Goal: Complete application form

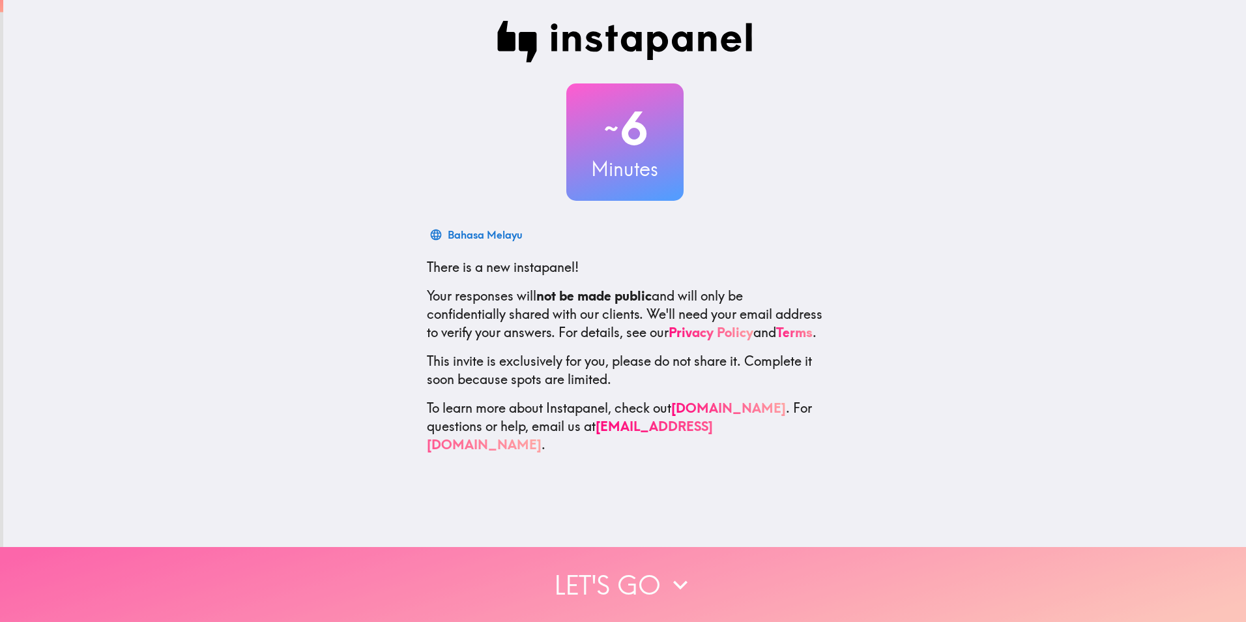
click at [631, 579] on button "Let's go" at bounding box center [623, 584] width 1246 height 75
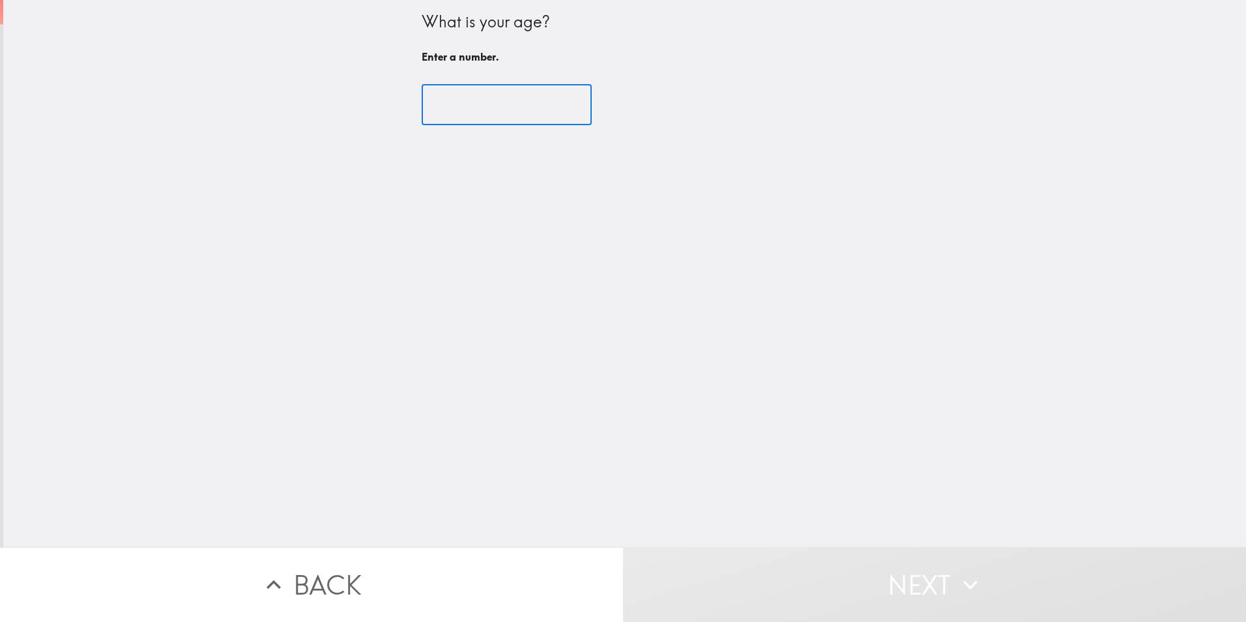
click at [523, 113] on input "number" at bounding box center [507, 105] width 170 height 40
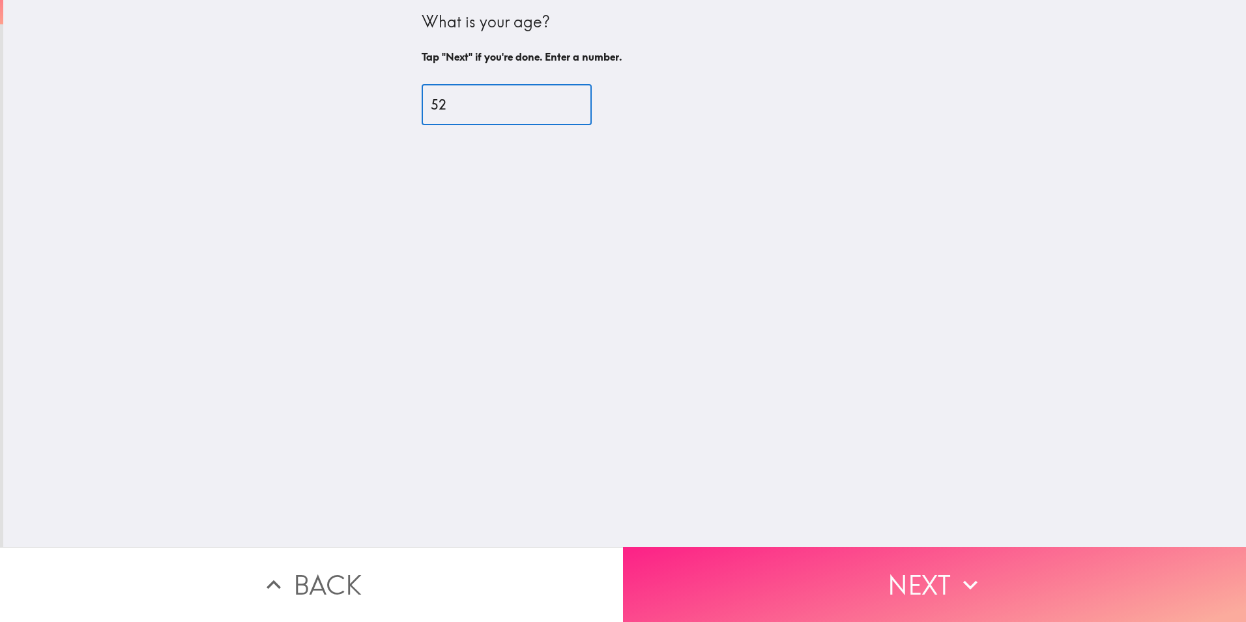
type input "52"
click at [865, 584] on button "Next" at bounding box center [934, 584] width 623 height 75
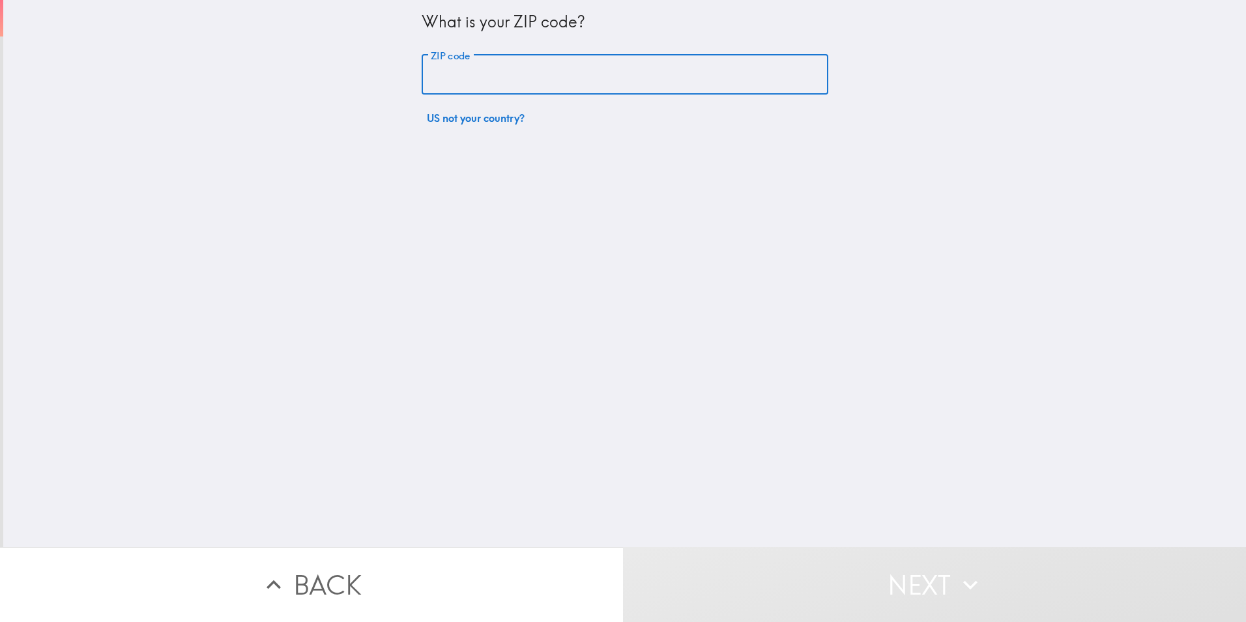
click at [521, 89] on input "ZIP code" at bounding box center [625, 75] width 407 height 40
type input "91306"
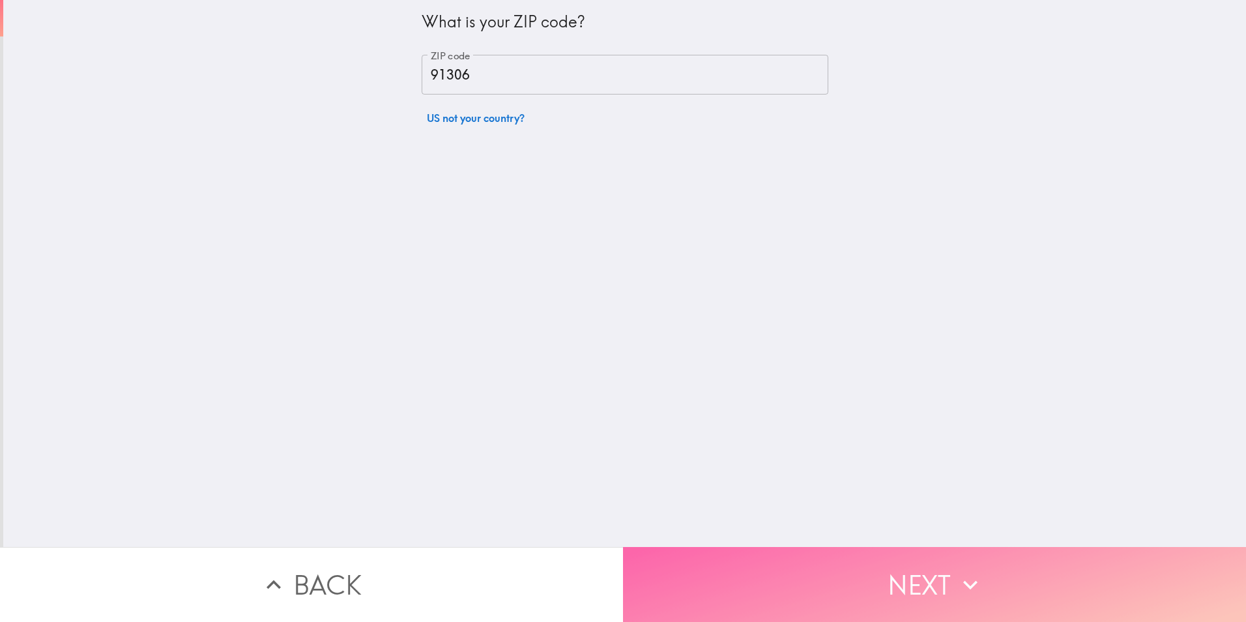
click at [878, 594] on button "Next" at bounding box center [934, 584] width 623 height 75
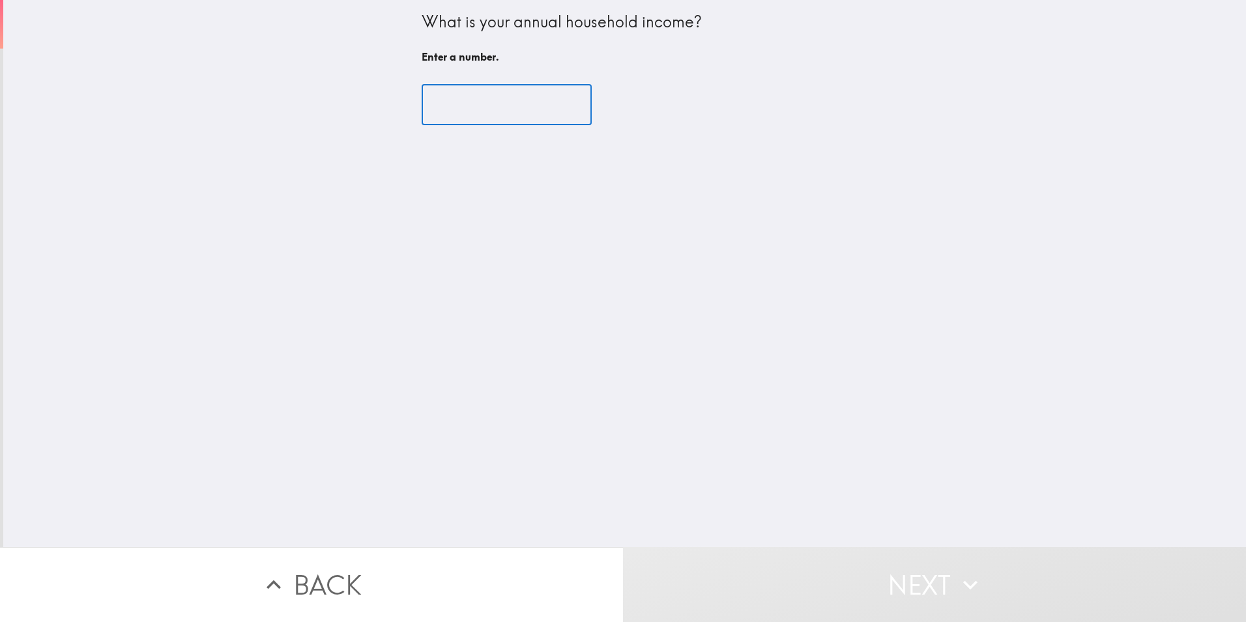
click at [493, 113] on input "number" at bounding box center [507, 105] width 170 height 40
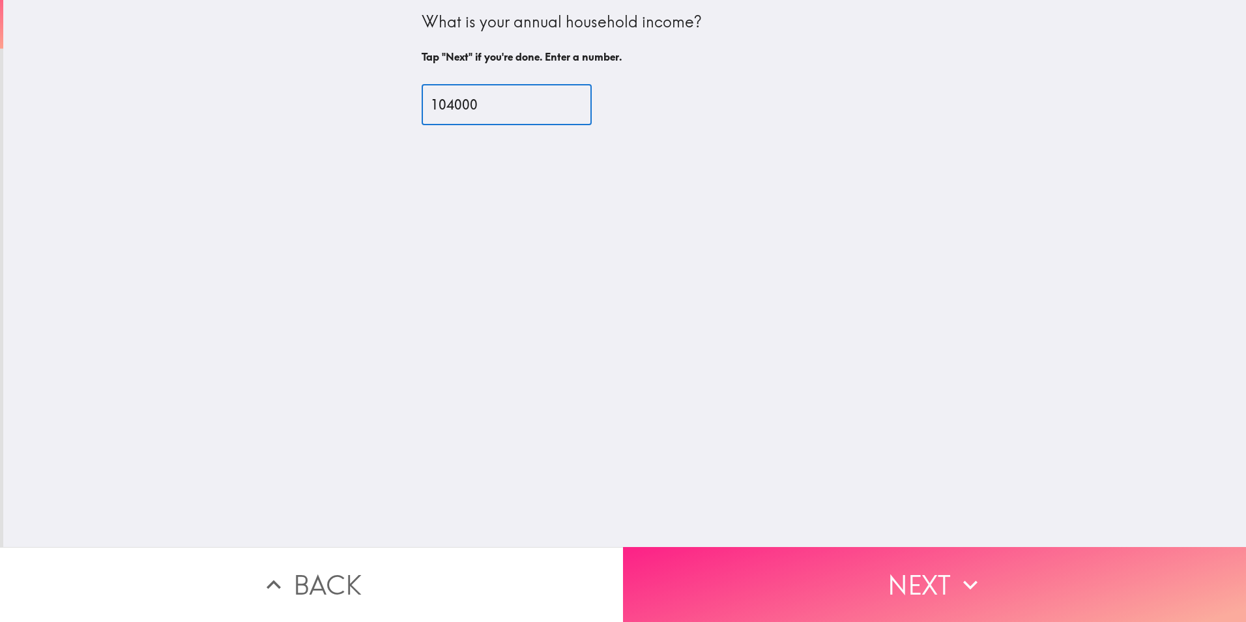
type input "104000"
click at [831, 566] on button "Next" at bounding box center [934, 584] width 623 height 75
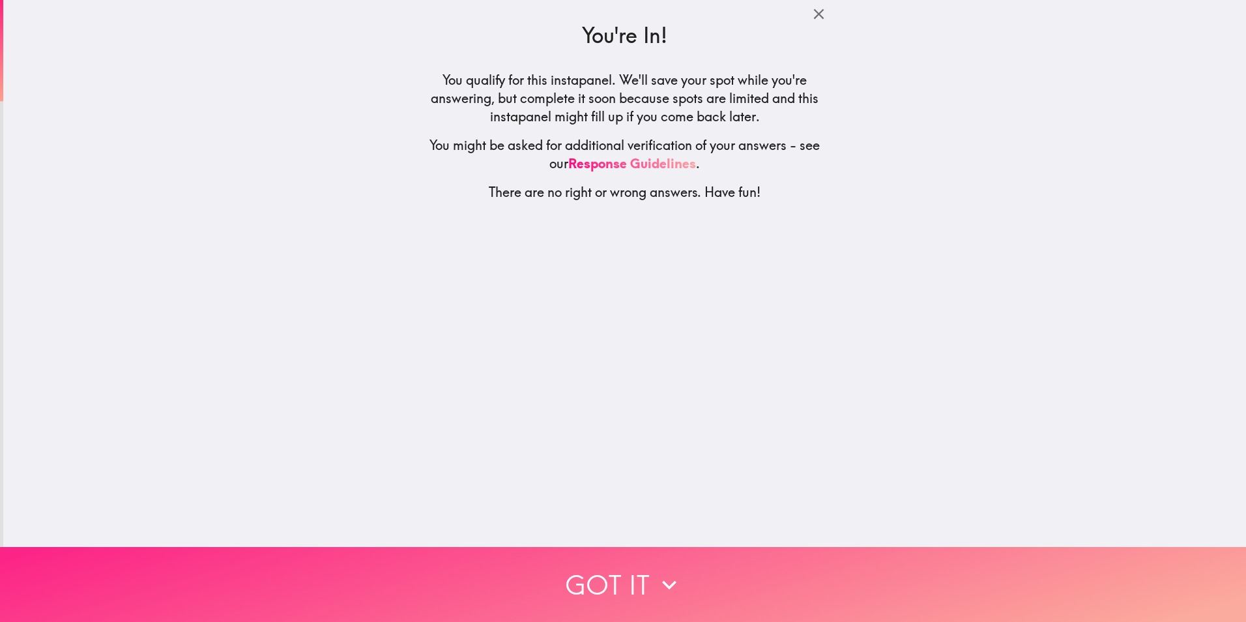
click at [600, 576] on button "Got it" at bounding box center [623, 584] width 1246 height 75
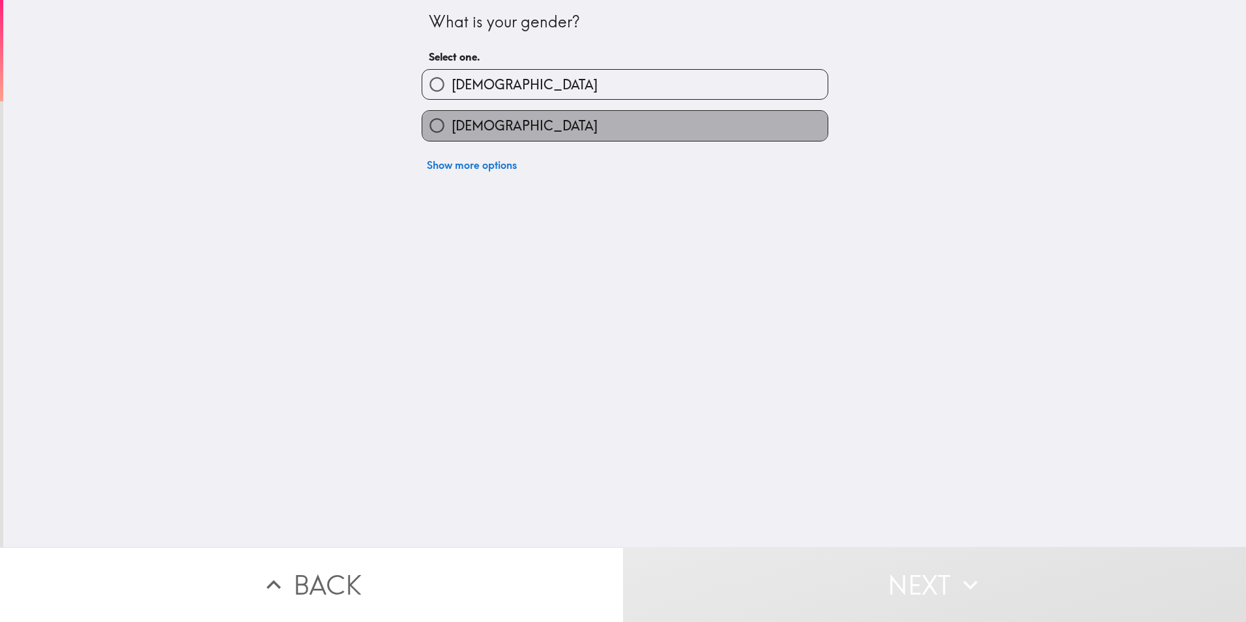
click at [555, 140] on label "[DEMOGRAPHIC_DATA]" at bounding box center [624, 125] width 405 height 29
click at [452, 140] on input "[DEMOGRAPHIC_DATA]" at bounding box center [436, 125] width 29 height 29
radio input "true"
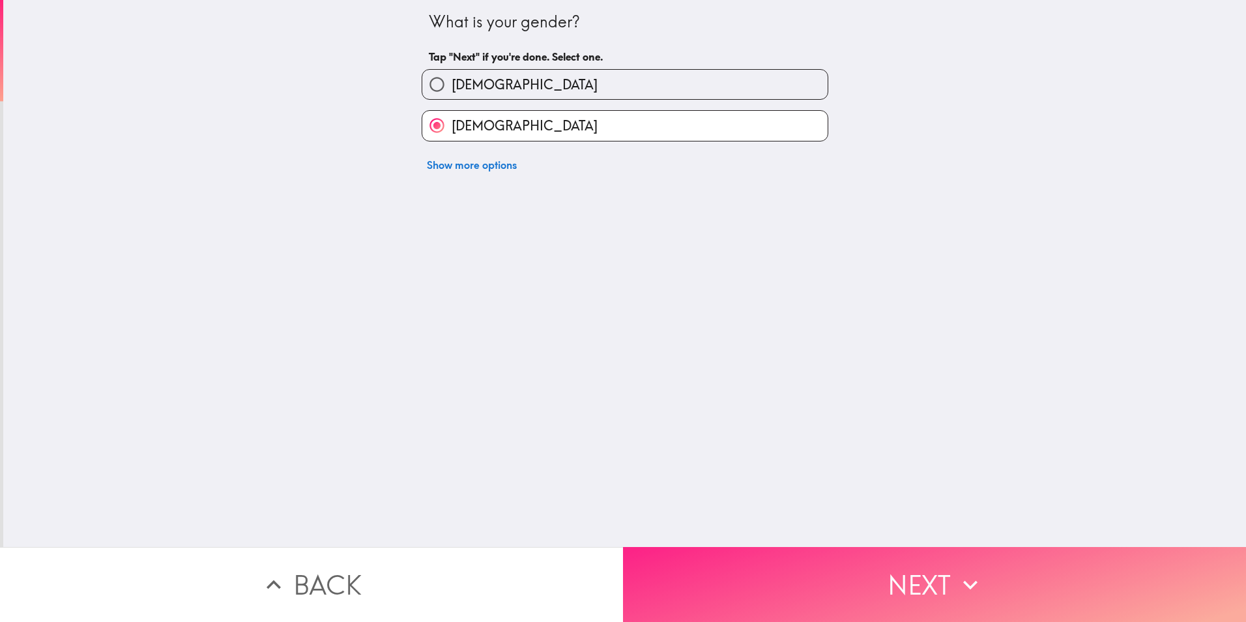
click at [905, 570] on button "Next" at bounding box center [934, 584] width 623 height 75
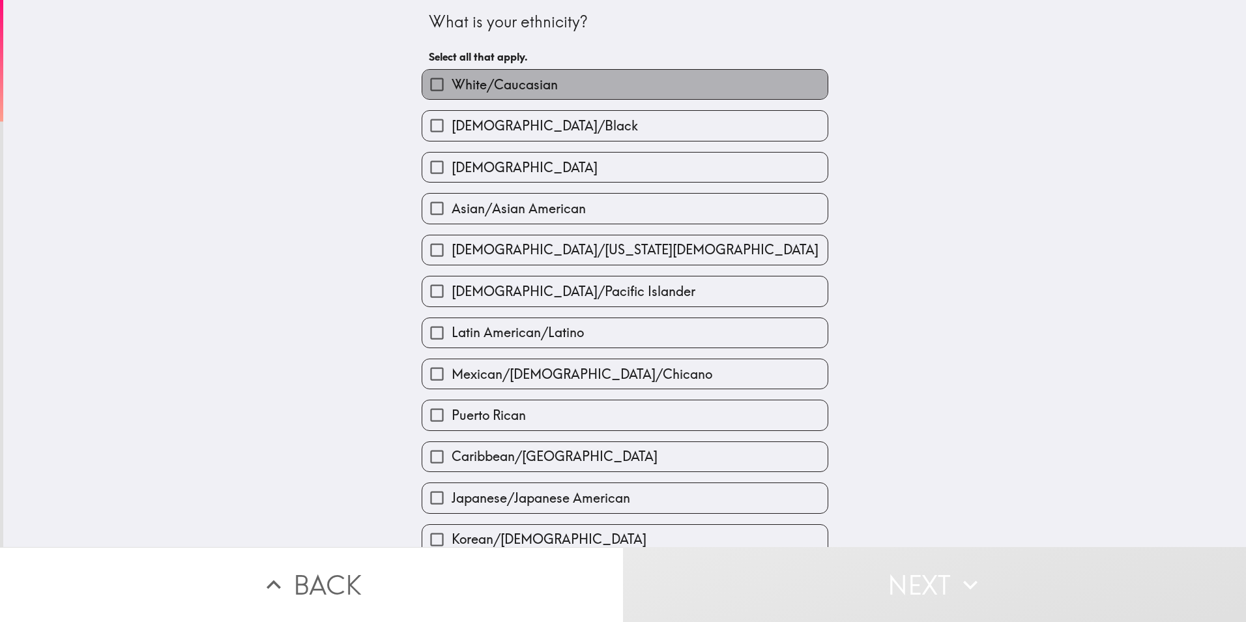
click at [571, 99] on label "White/Caucasian" at bounding box center [624, 84] width 405 height 29
click at [452, 99] on input "White/Caucasian" at bounding box center [436, 84] width 29 height 29
checkbox input "true"
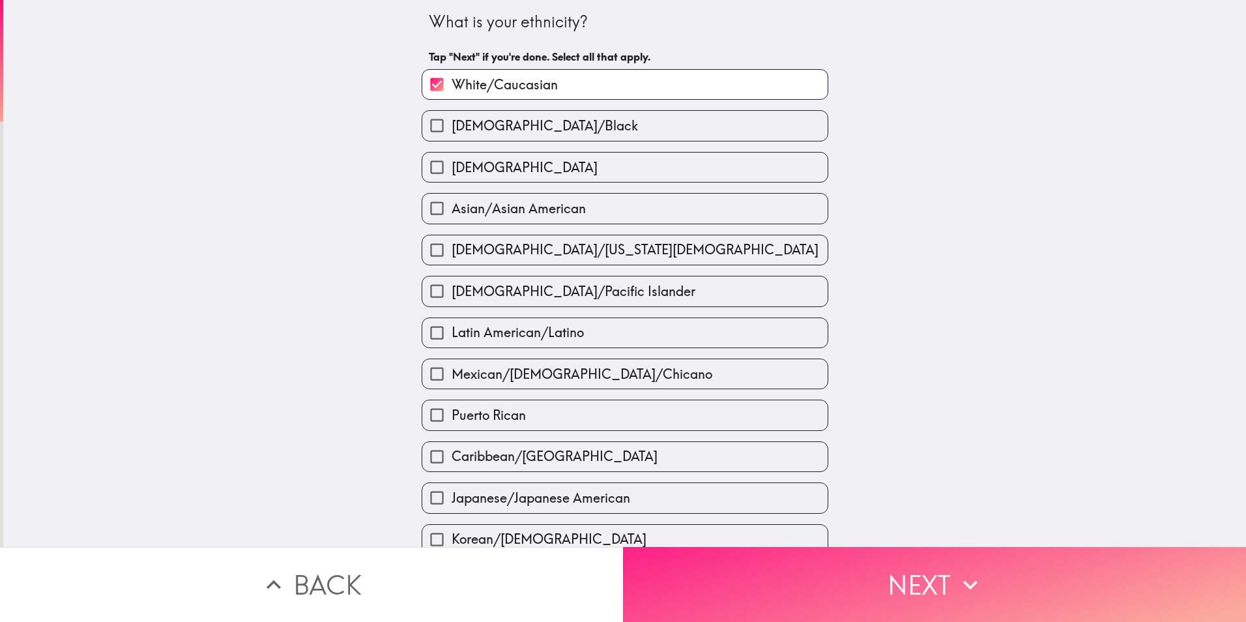
click at [936, 561] on button "Next" at bounding box center [934, 584] width 623 height 75
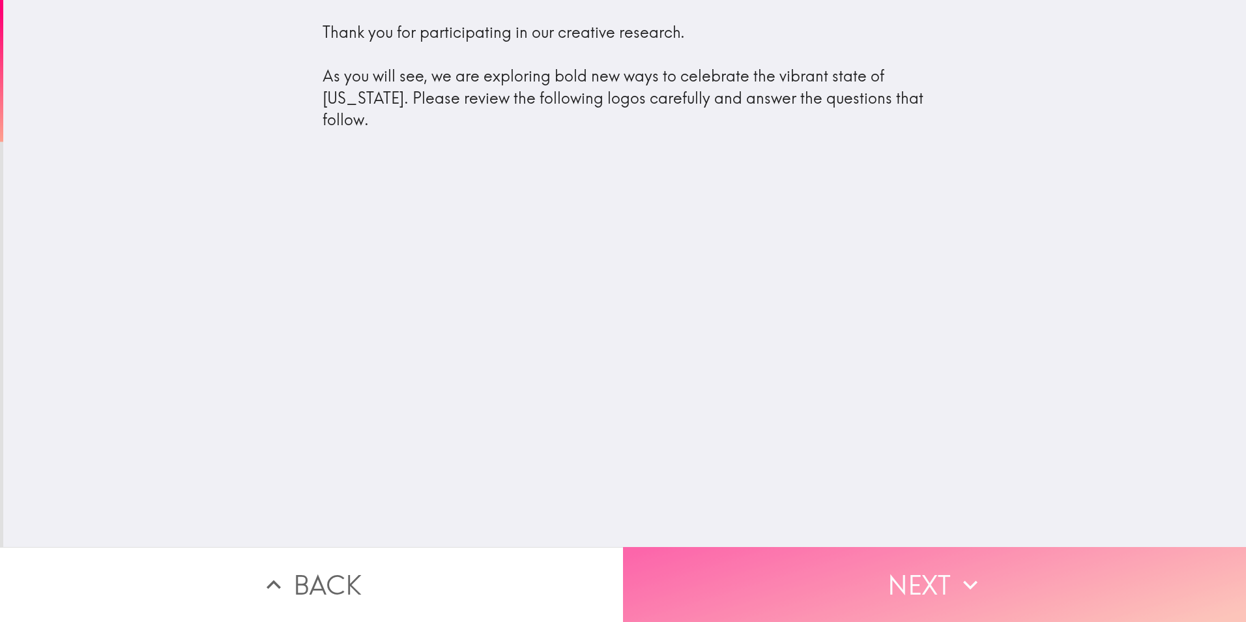
click at [839, 583] on button "Next" at bounding box center [934, 584] width 623 height 75
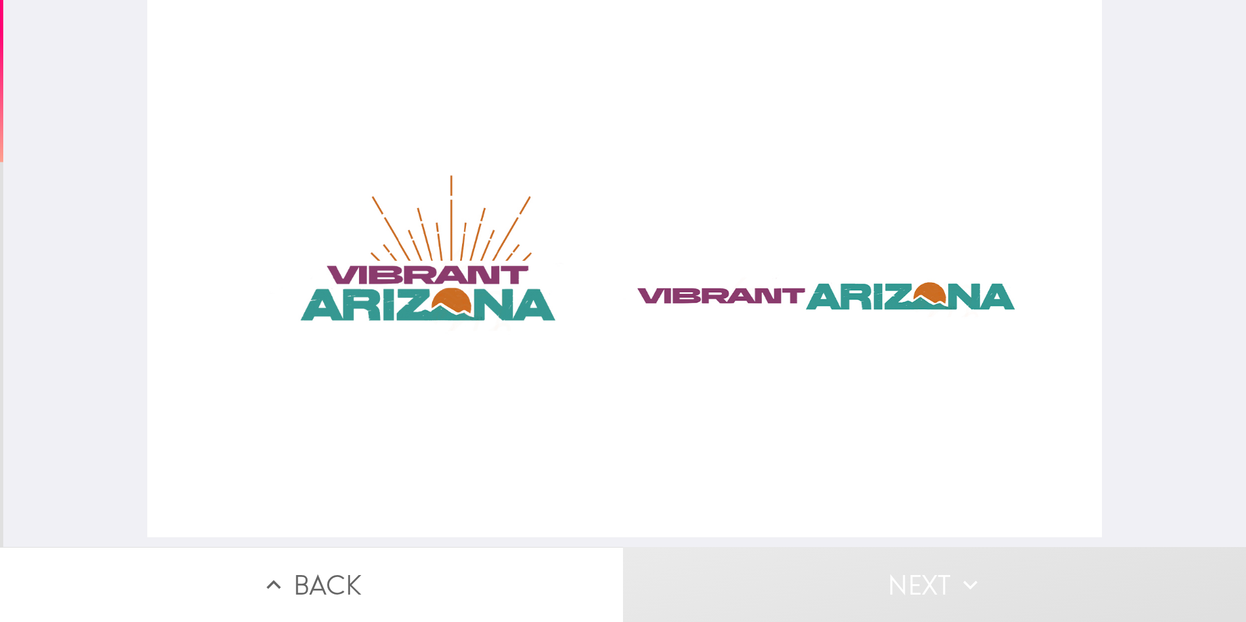
click at [402, 286] on div at bounding box center [624, 268] width 955 height 537
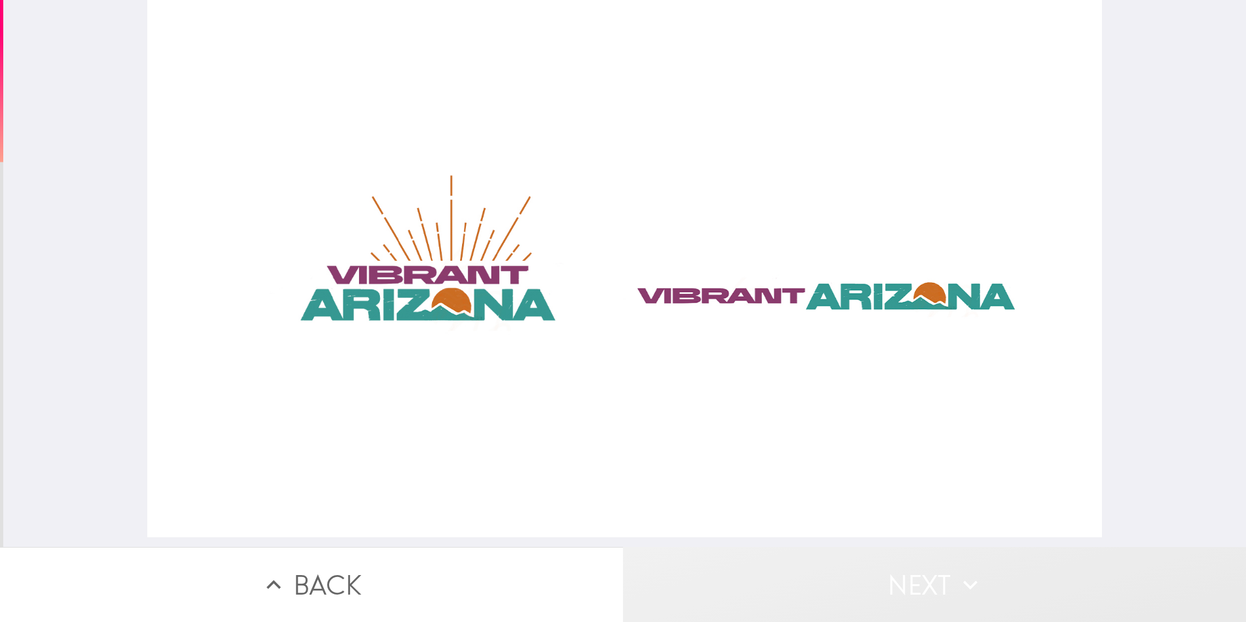
click at [963, 579] on icon "button" at bounding box center [970, 584] width 29 height 29
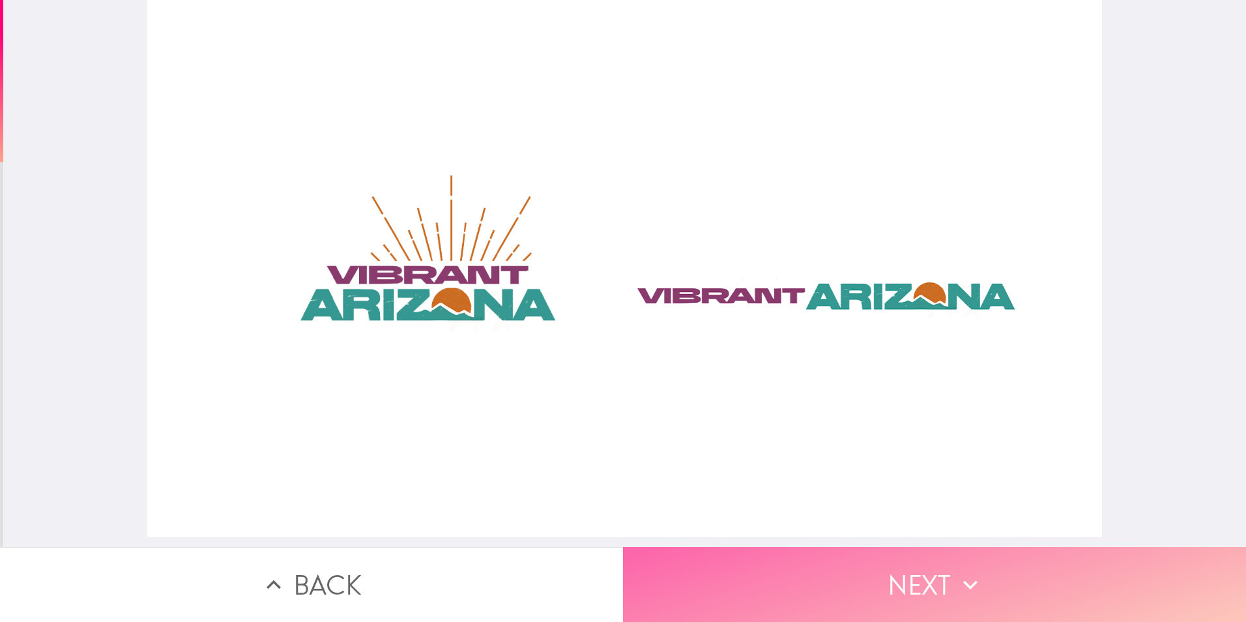
click at [956, 570] on icon "button" at bounding box center [970, 584] width 29 height 29
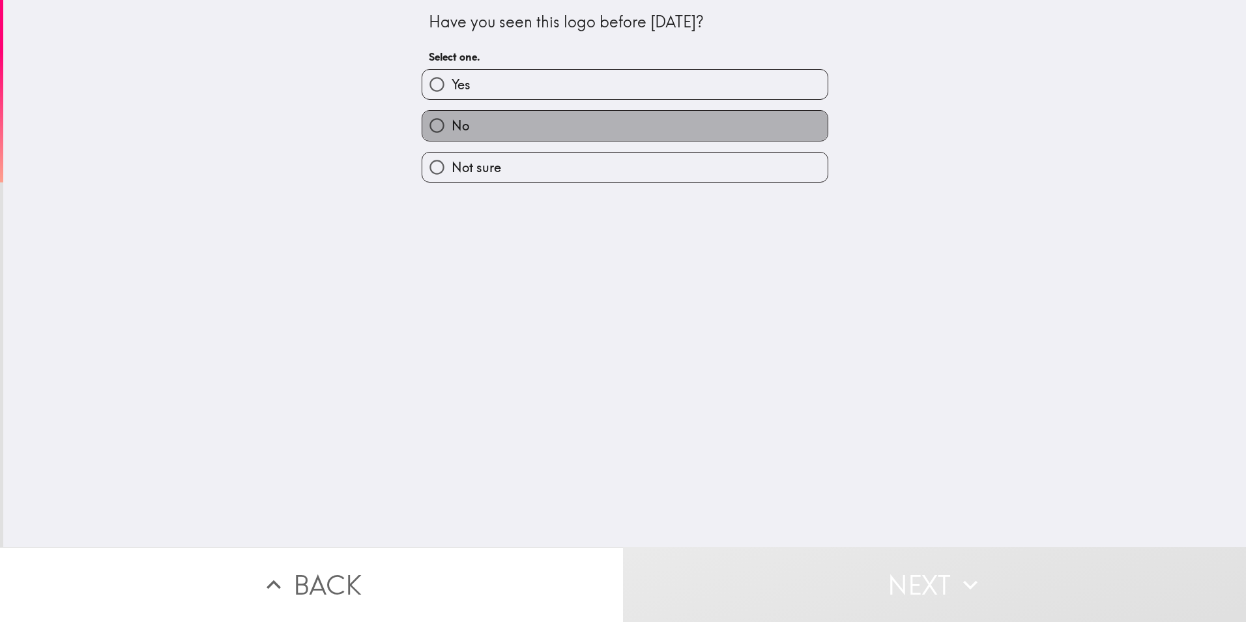
click at [549, 137] on label "No" at bounding box center [624, 125] width 405 height 29
click at [452, 137] on input "No" at bounding box center [436, 125] width 29 height 29
radio input "true"
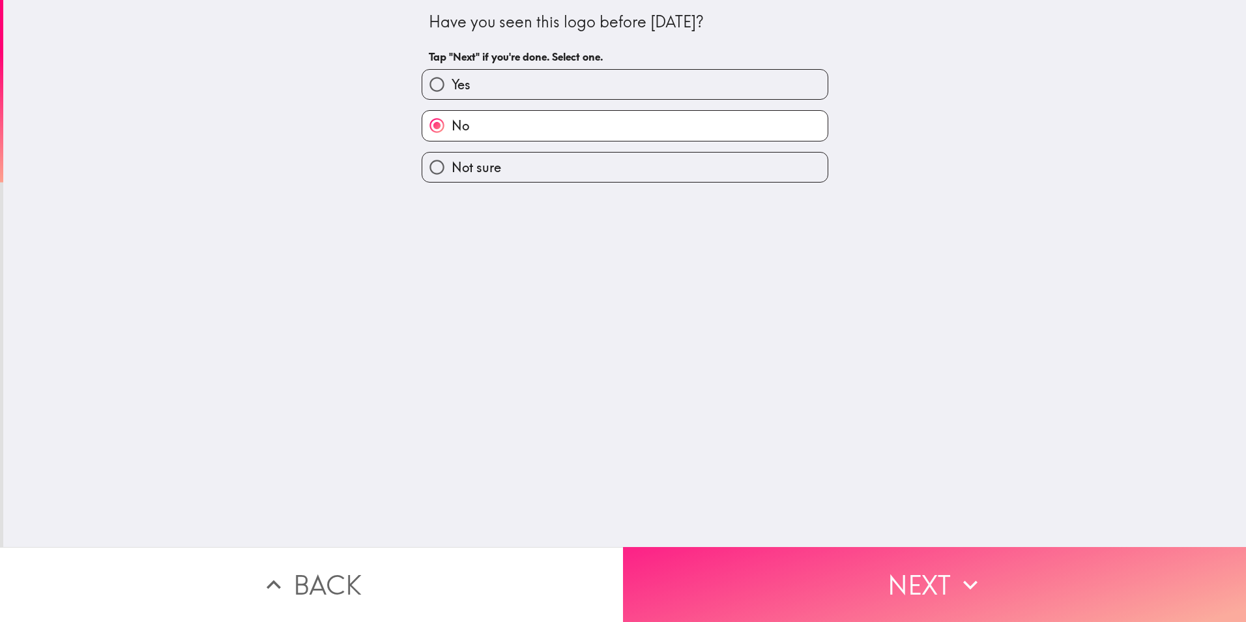
click at [881, 565] on button "Next" at bounding box center [934, 584] width 623 height 75
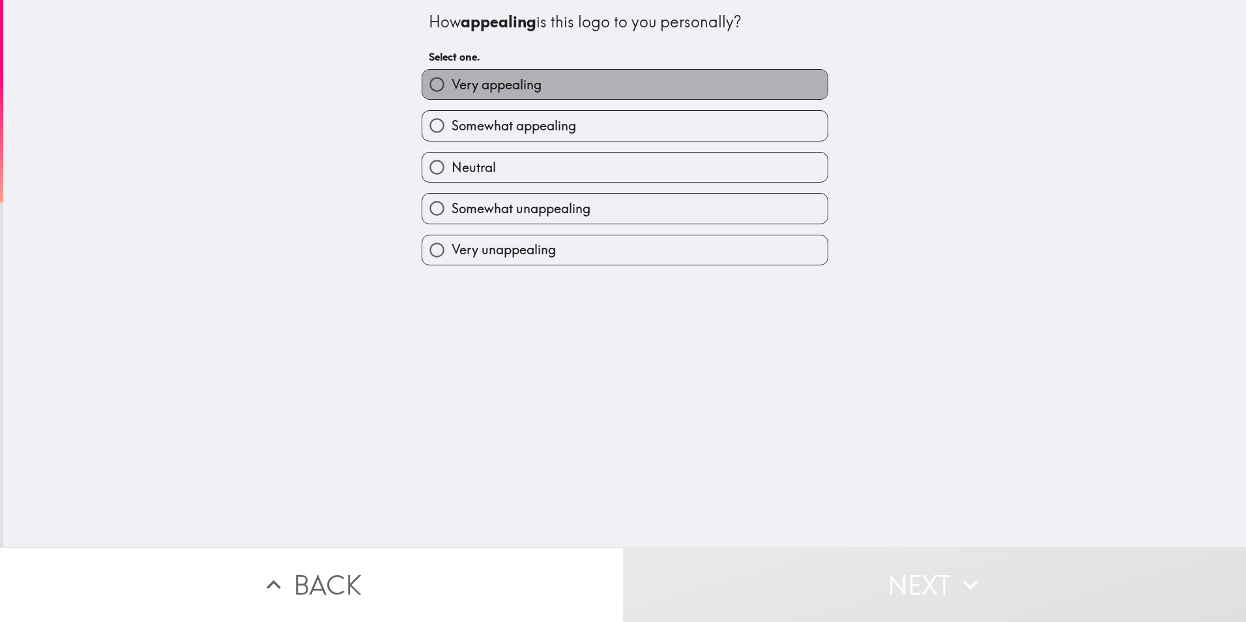
click at [544, 91] on label "Very appealing" at bounding box center [624, 84] width 405 height 29
click at [452, 91] on input "Very appealing" at bounding box center [436, 84] width 29 height 29
radio input "true"
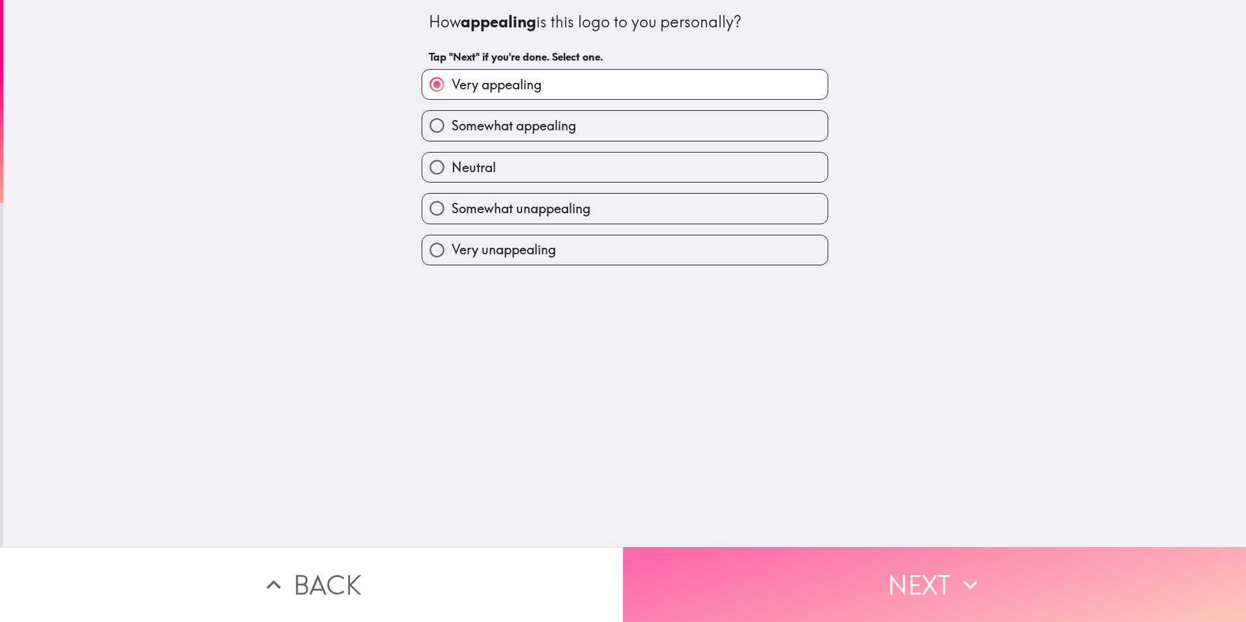
click at [936, 577] on button "Next" at bounding box center [934, 584] width 623 height 75
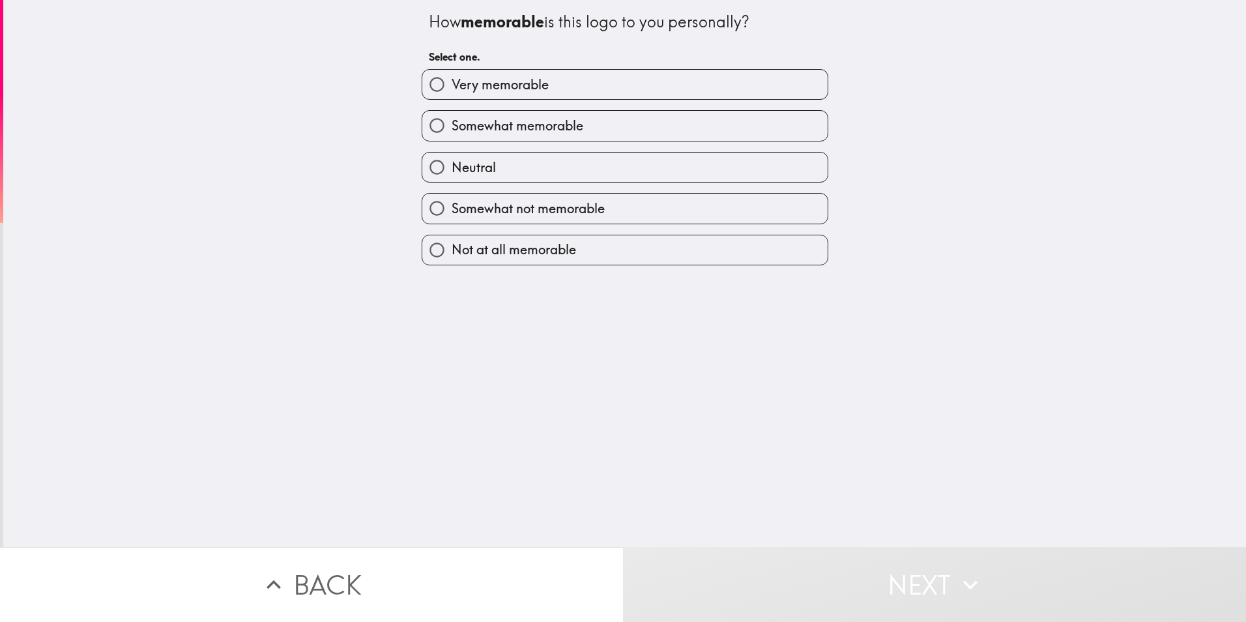
click at [536, 87] on span "Very memorable" at bounding box center [500, 85] width 97 height 18
click at [452, 87] on input "Very memorable" at bounding box center [436, 84] width 29 height 29
radio input "true"
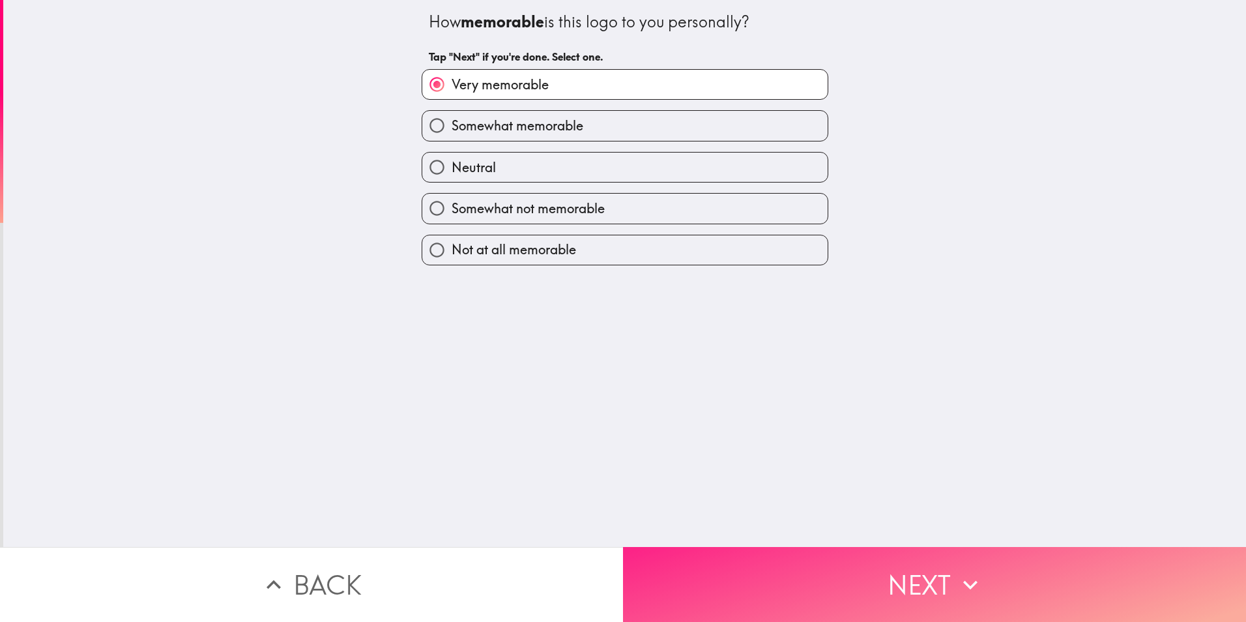
click at [937, 567] on button "Next" at bounding box center [934, 584] width 623 height 75
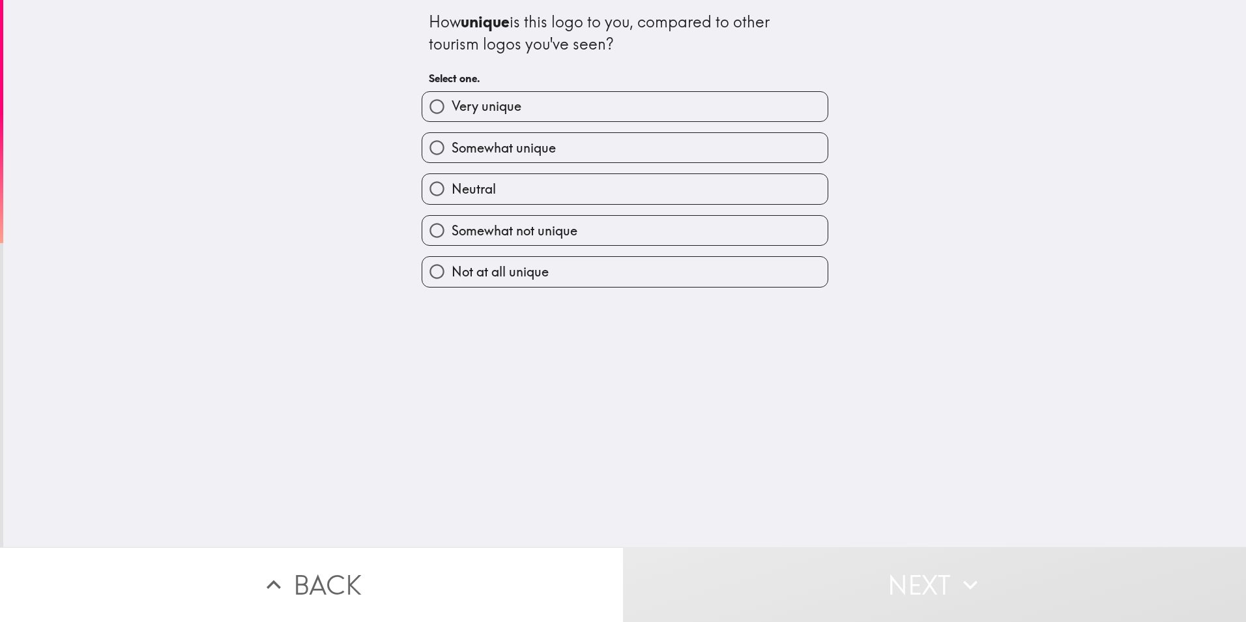
click at [540, 162] on label "Somewhat unique" at bounding box center [624, 147] width 405 height 29
click at [452, 162] on input "Somewhat unique" at bounding box center [436, 147] width 29 height 29
radio input "true"
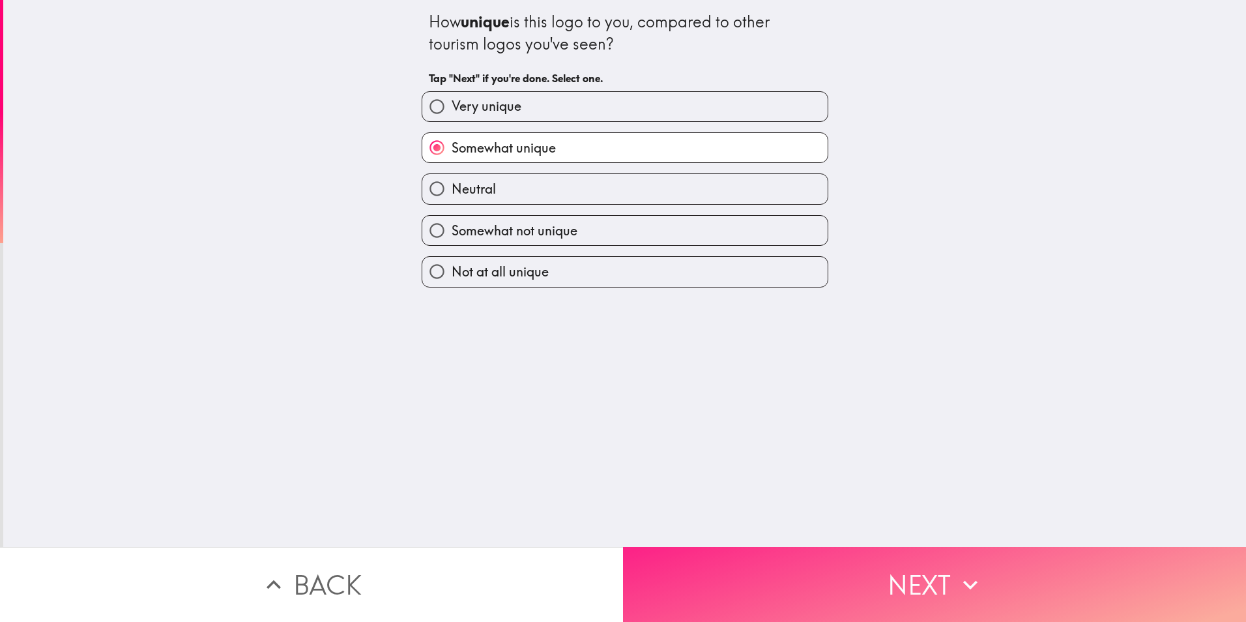
click at [904, 573] on button "Next" at bounding box center [934, 584] width 623 height 75
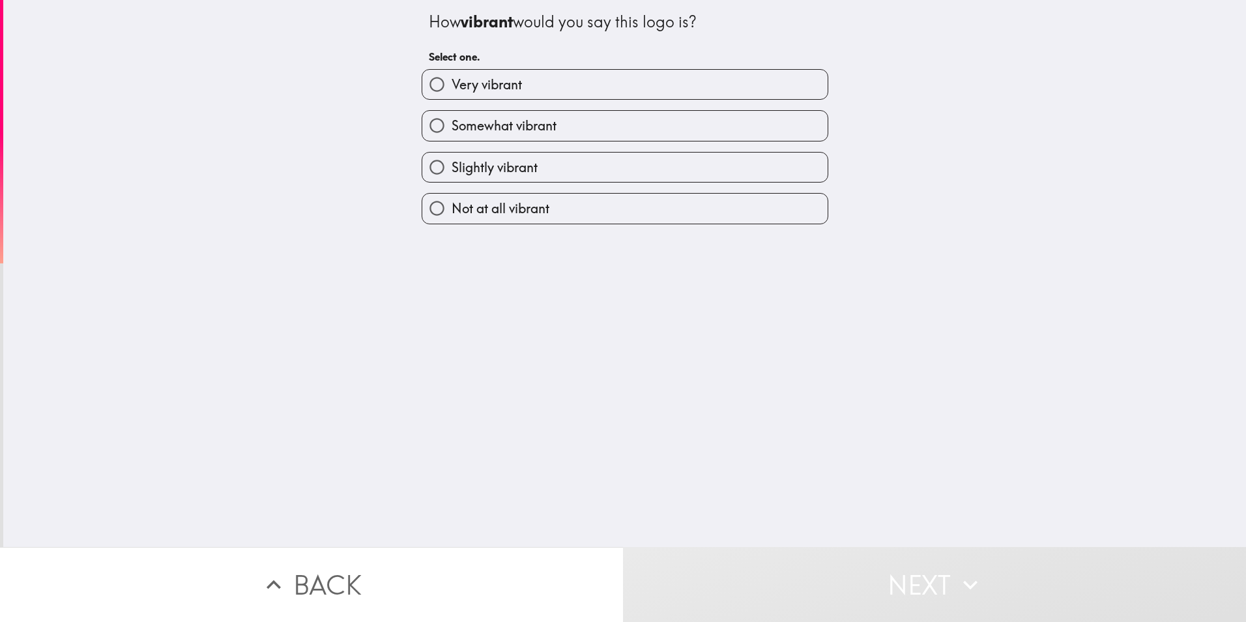
click at [490, 82] on span "Very vibrant" at bounding box center [487, 85] width 70 height 18
click at [452, 82] on input "Very vibrant" at bounding box center [436, 84] width 29 height 29
radio input "true"
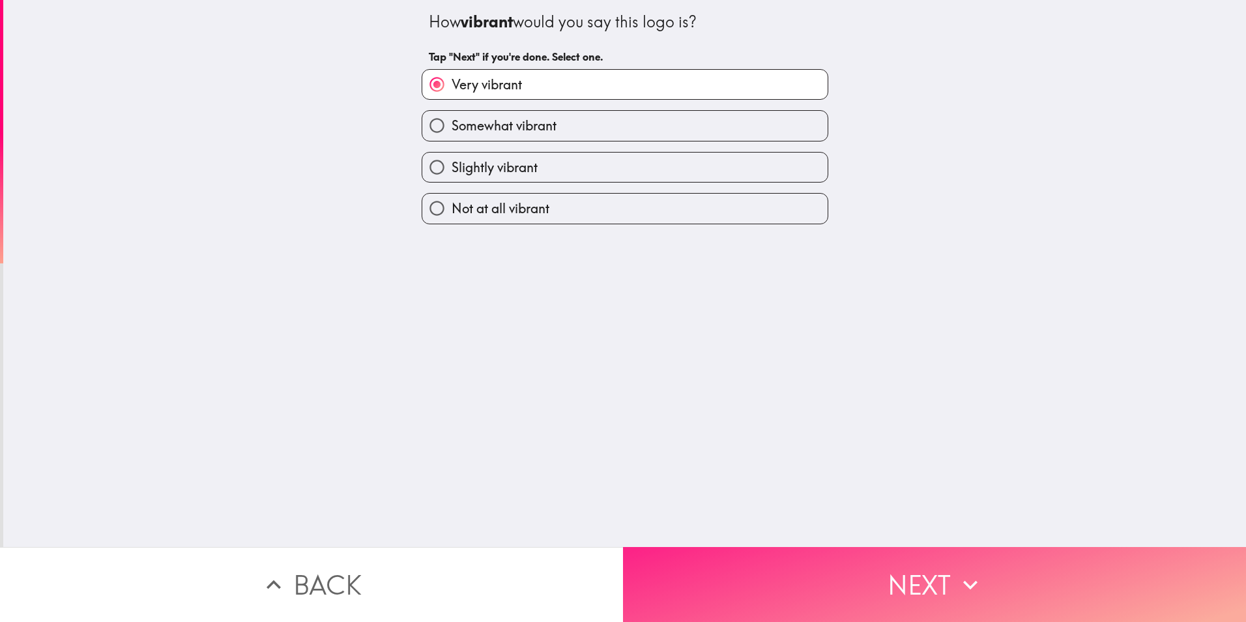
click at [908, 566] on button "Next" at bounding box center [934, 584] width 623 height 75
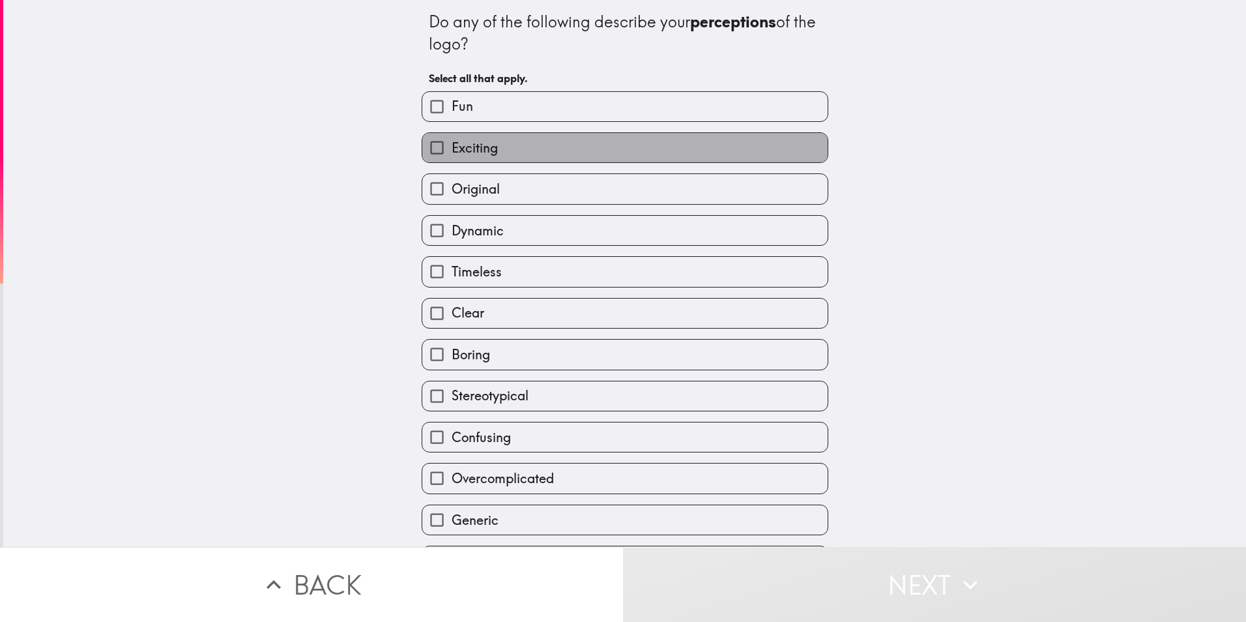
click at [538, 162] on label "Exciting" at bounding box center [624, 147] width 405 height 29
click at [452, 162] on input "Exciting" at bounding box center [436, 147] width 29 height 29
checkbox input "true"
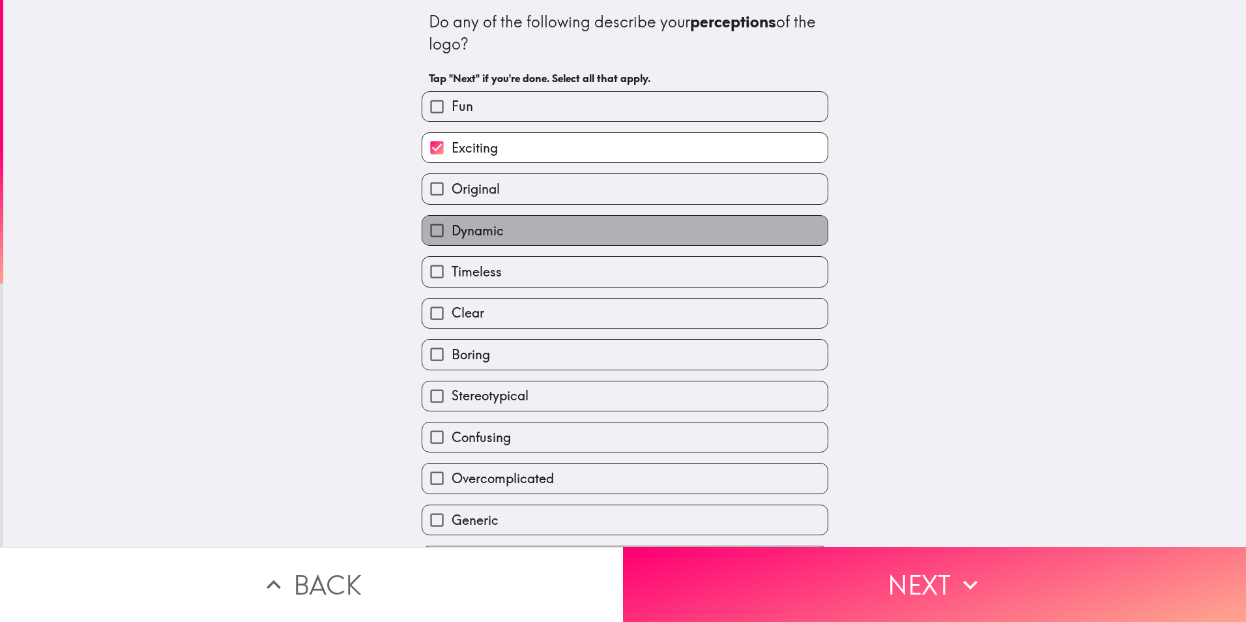
click at [531, 245] on label "Dynamic" at bounding box center [624, 230] width 405 height 29
click at [452, 245] on input "Dynamic" at bounding box center [436, 230] width 29 height 29
checkbox input "true"
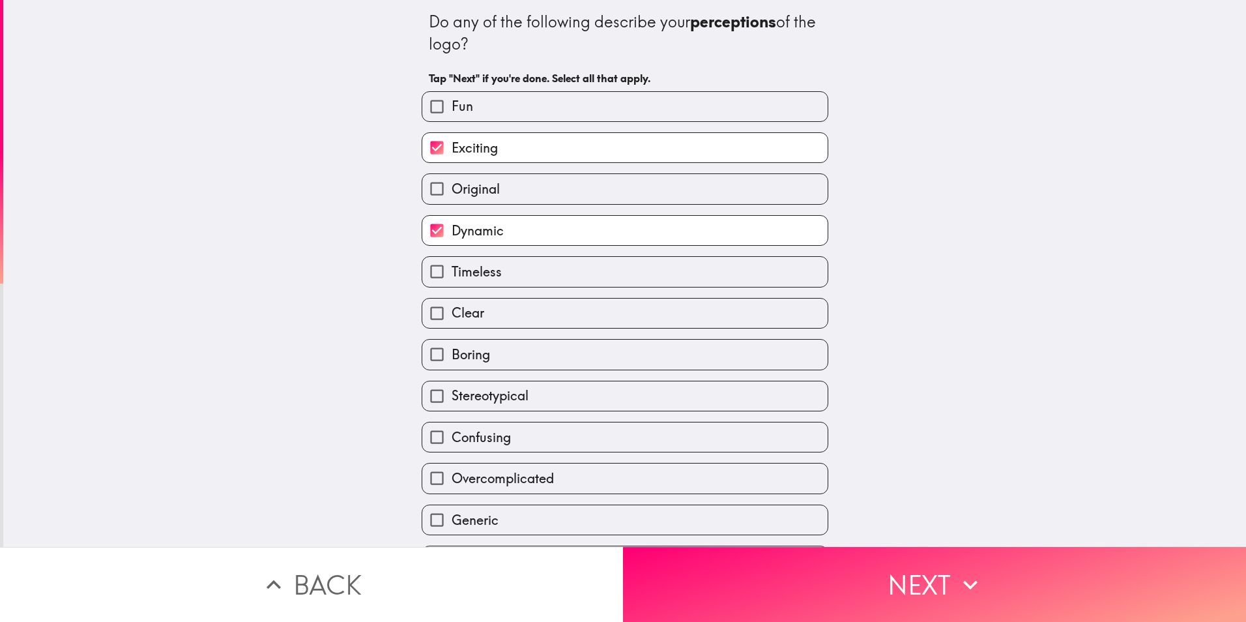
click at [515, 285] on label "Timeless" at bounding box center [624, 271] width 405 height 29
click at [452, 285] on input "Timeless" at bounding box center [436, 271] width 29 height 29
checkbox input "true"
click at [491, 119] on label "Fun" at bounding box center [624, 106] width 405 height 29
click at [452, 119] on input "Fun" at bounding box center [436, 106] width 29 height 29
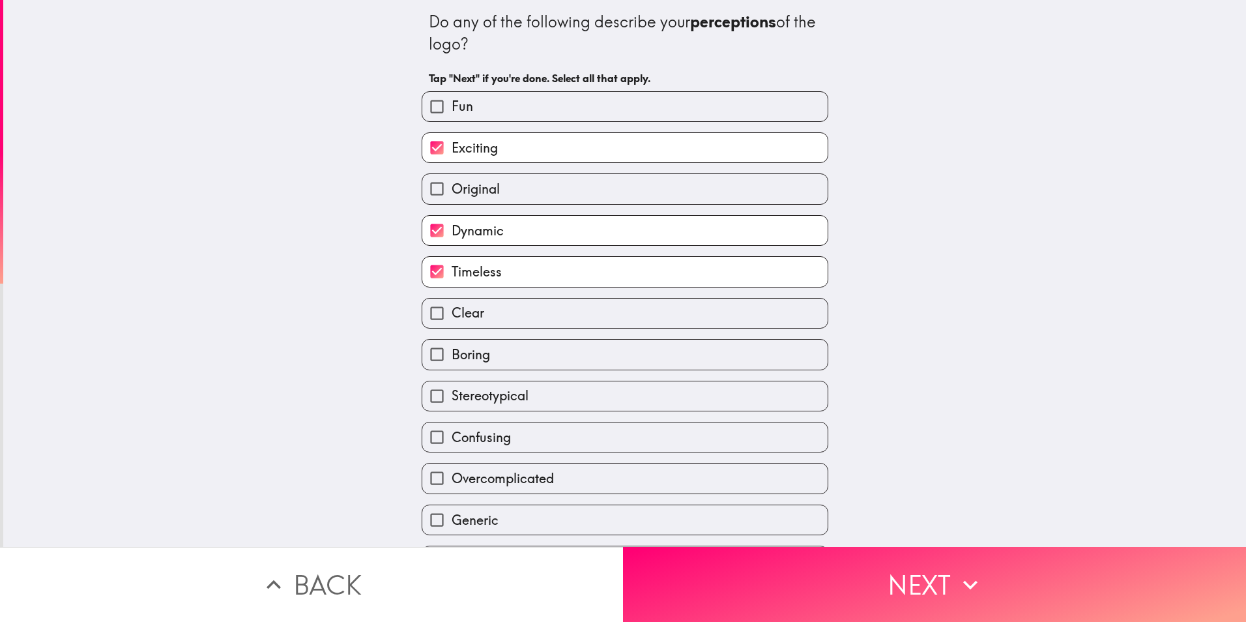
checkbox input "true"
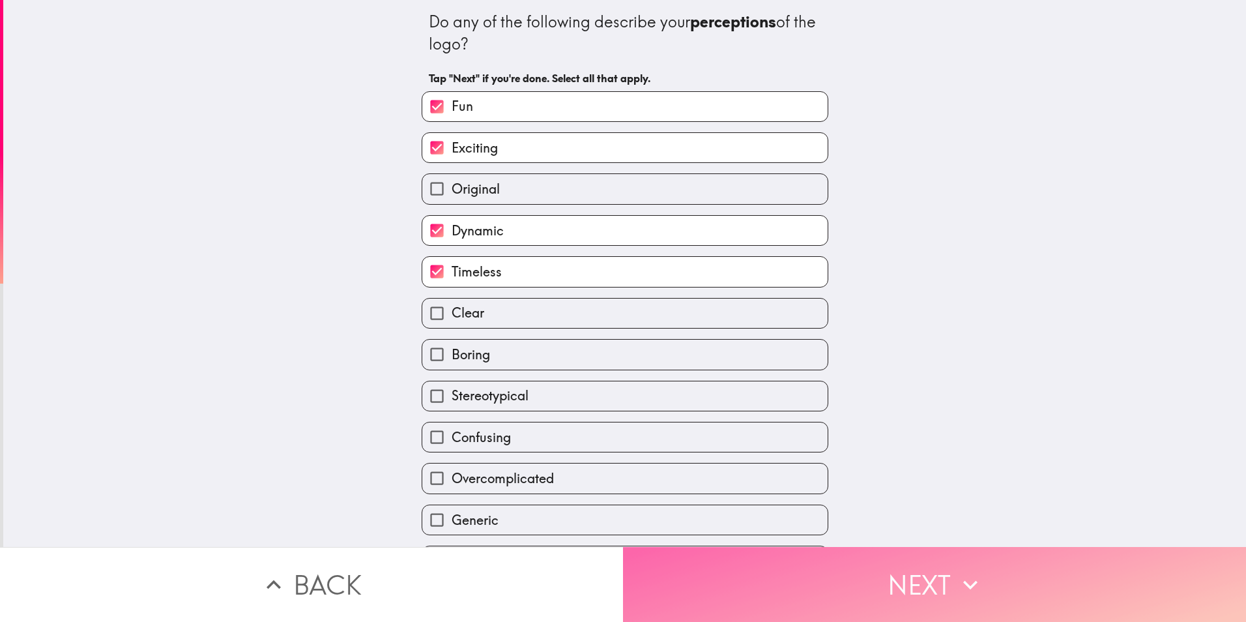
click at [903, 567] on button "Next" at bounding box center [934, 584] width 623 height 75
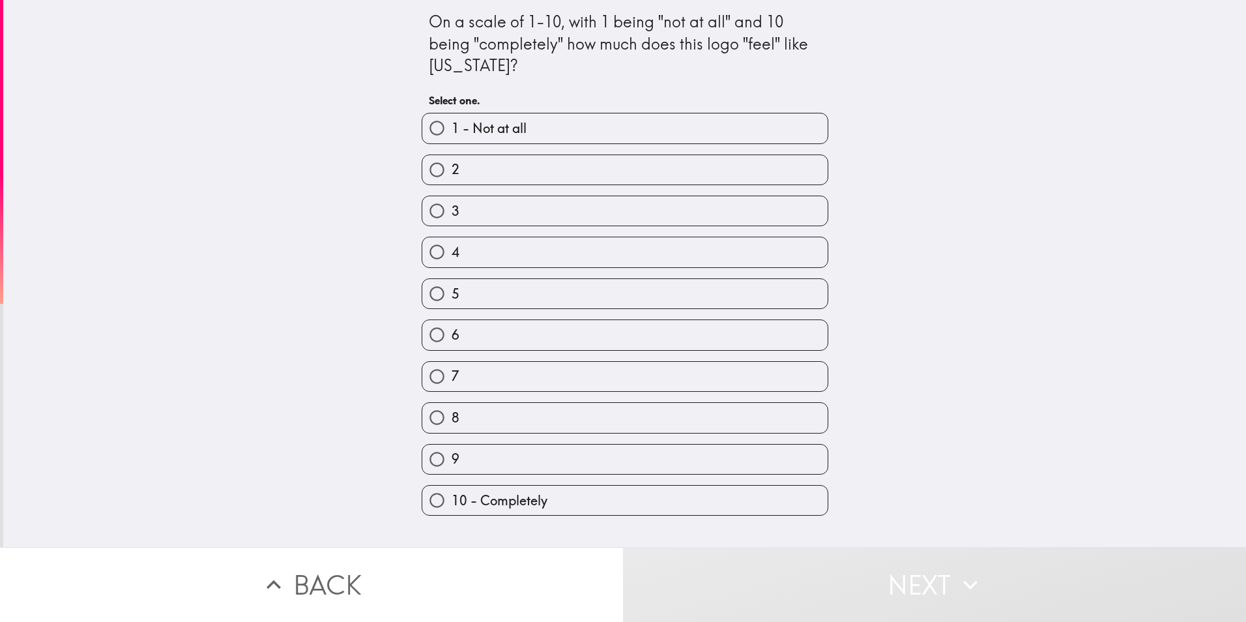
scroll to position [27, 0]
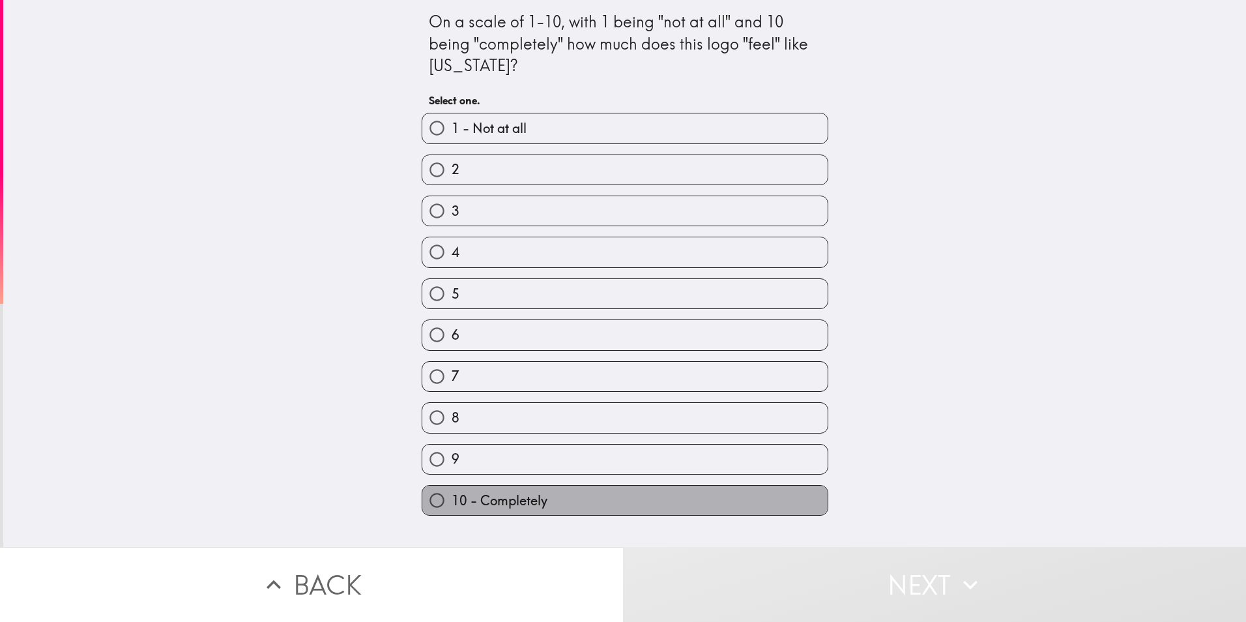
click at [629, 508] on label "10 - Completely" at bounding box center [624, 499] width 405 height 29
click at [452, 508] on input "10 - Completely" at bounding box center [436, 499] width 29 height 29
radio input "true"
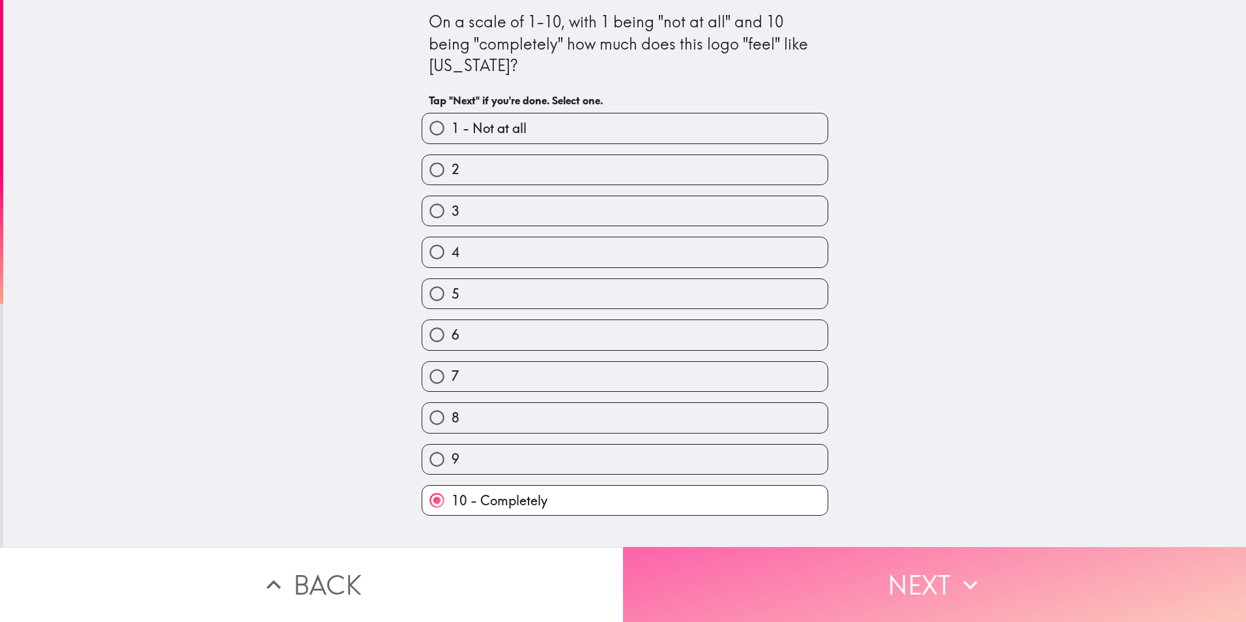
click at [876, 575] on button "Next" at bounding box center [934, 584] width 623 height 75
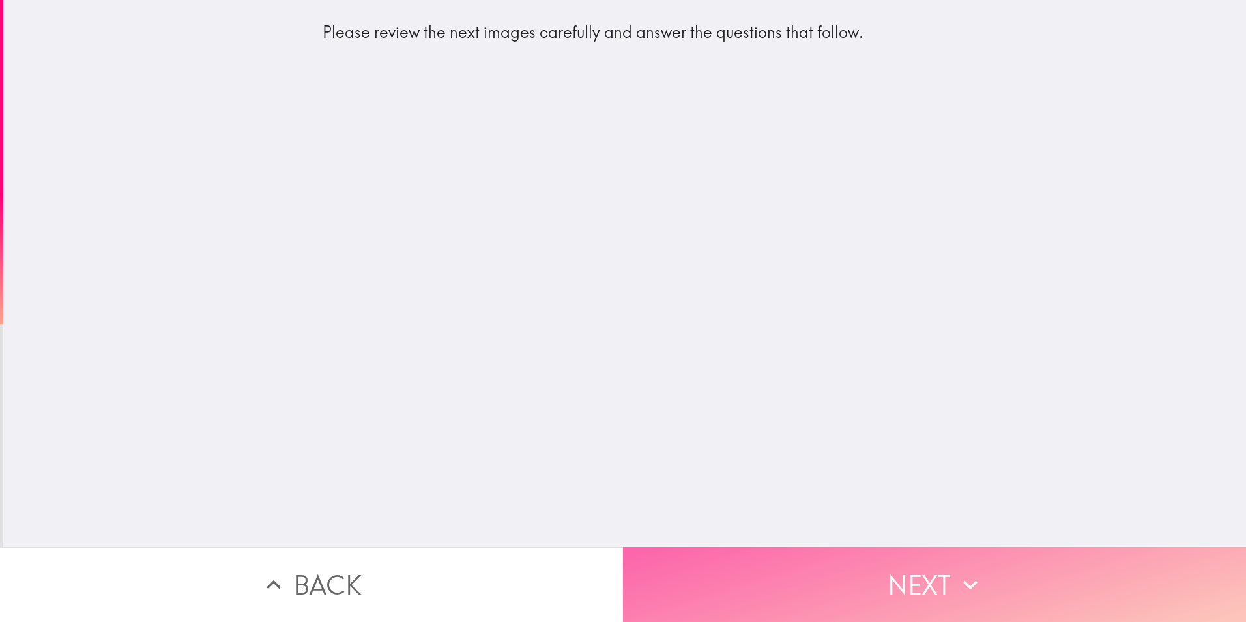
click at [881, 580] on button "Next" at bounding box center [934, 584] width 623 height 75
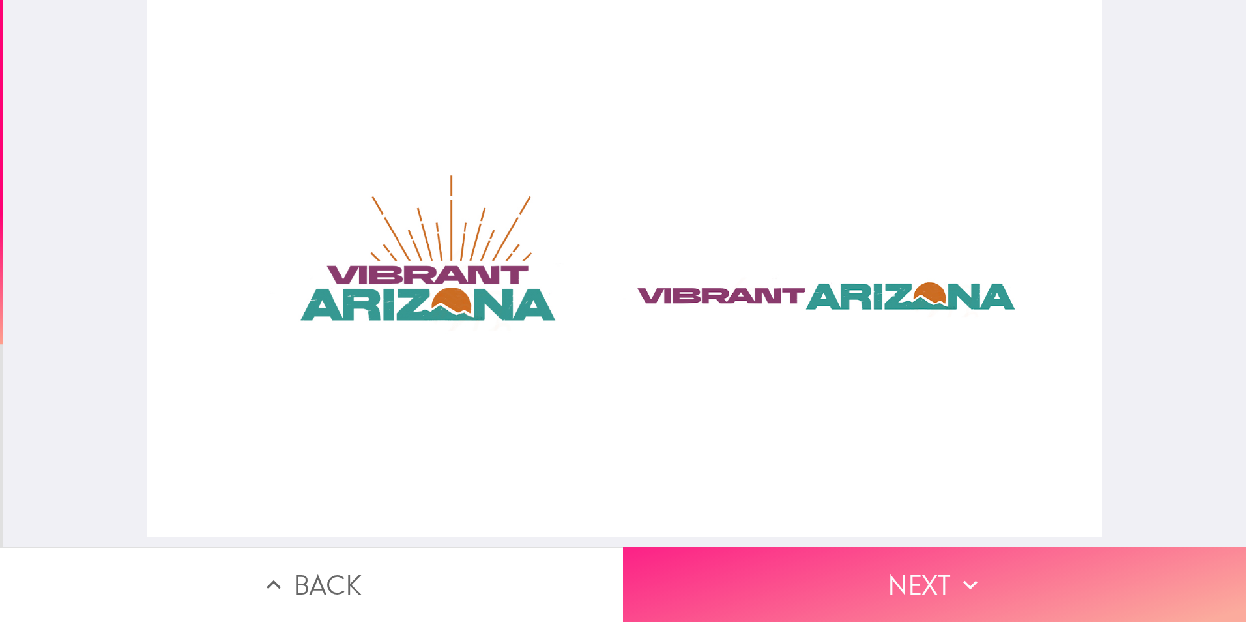
click at [956, 570] on icon "button" at bounding box center [970, 584] width 29 height 29
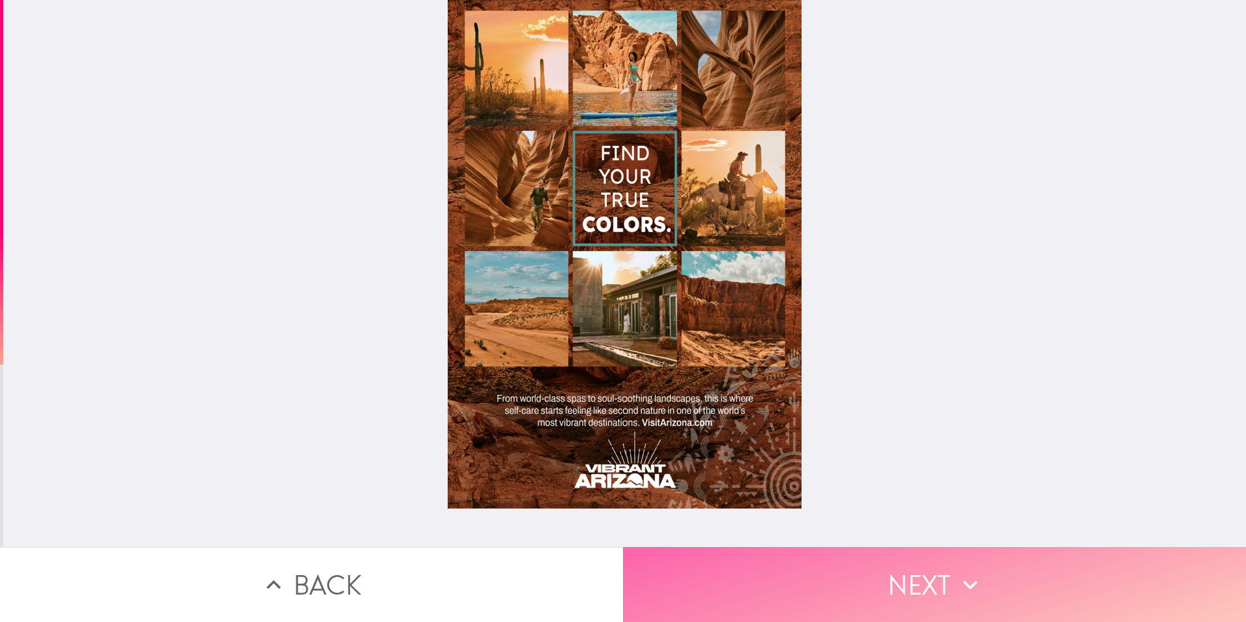
click at [963, 583] on icon "button" at bounding box center [970, 584] width 29 height 29
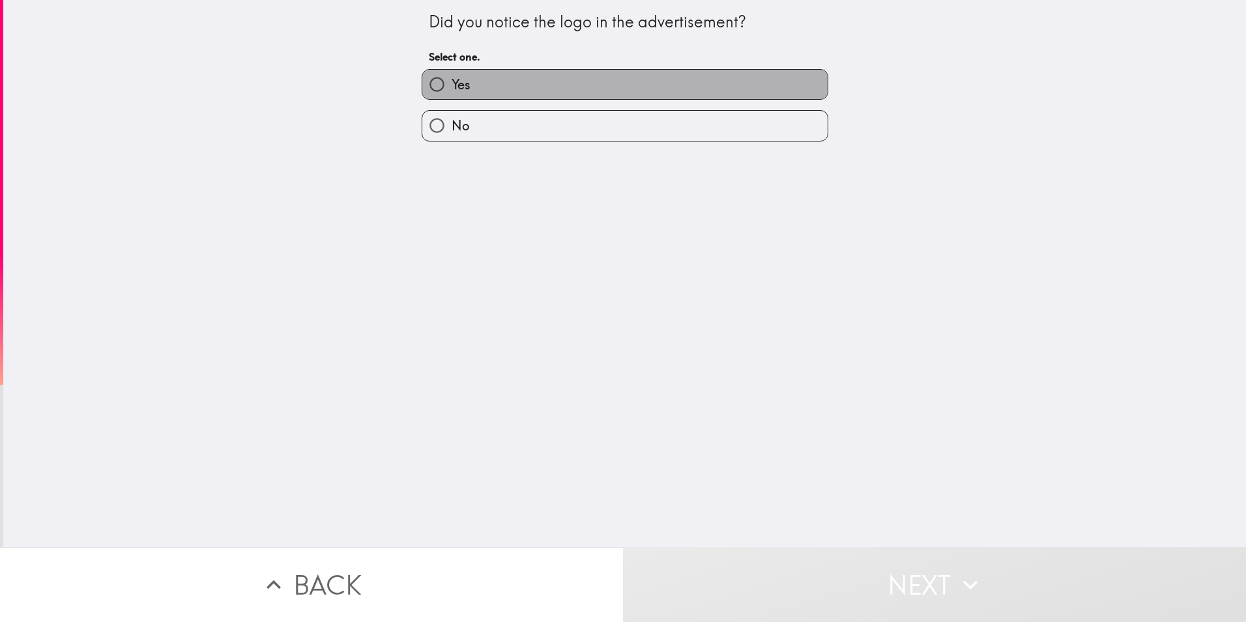
click at [607, 92] on label "Yes" at bounding box center [624, 84] width 405 height 29
click at [452, 92] on input "Yes" at bounding box center [436, 84] width 29 height 29
radio input "true"
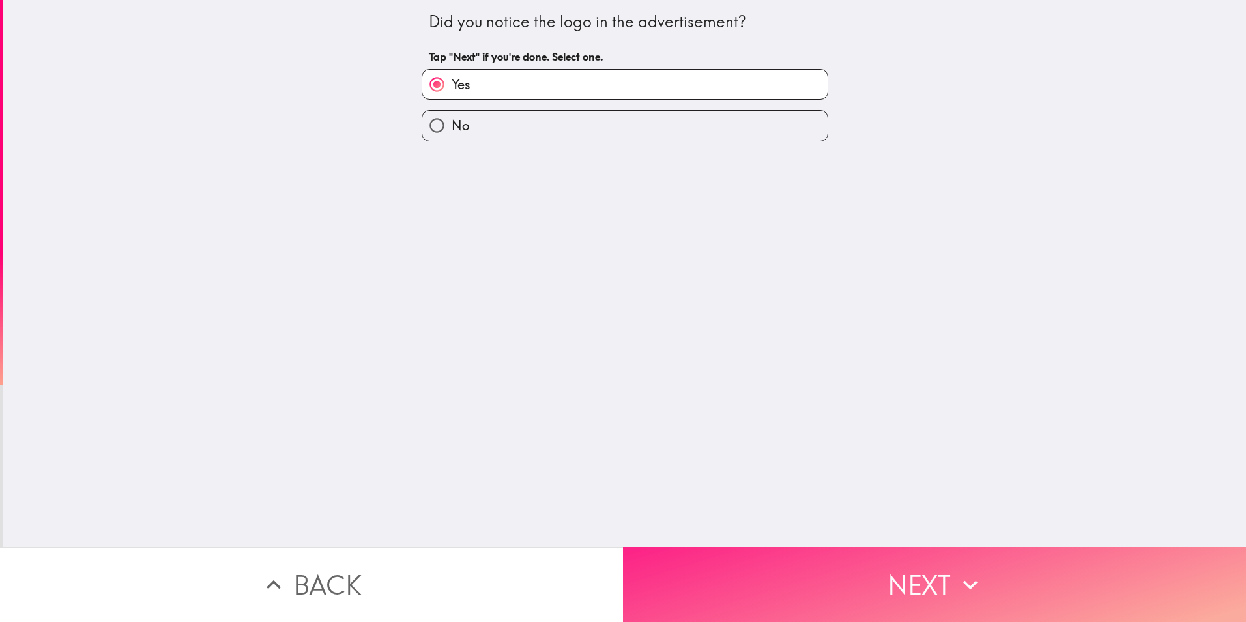
click at [901, 570] on button "Next" at bounding box center [934, 584] width 623 height 75
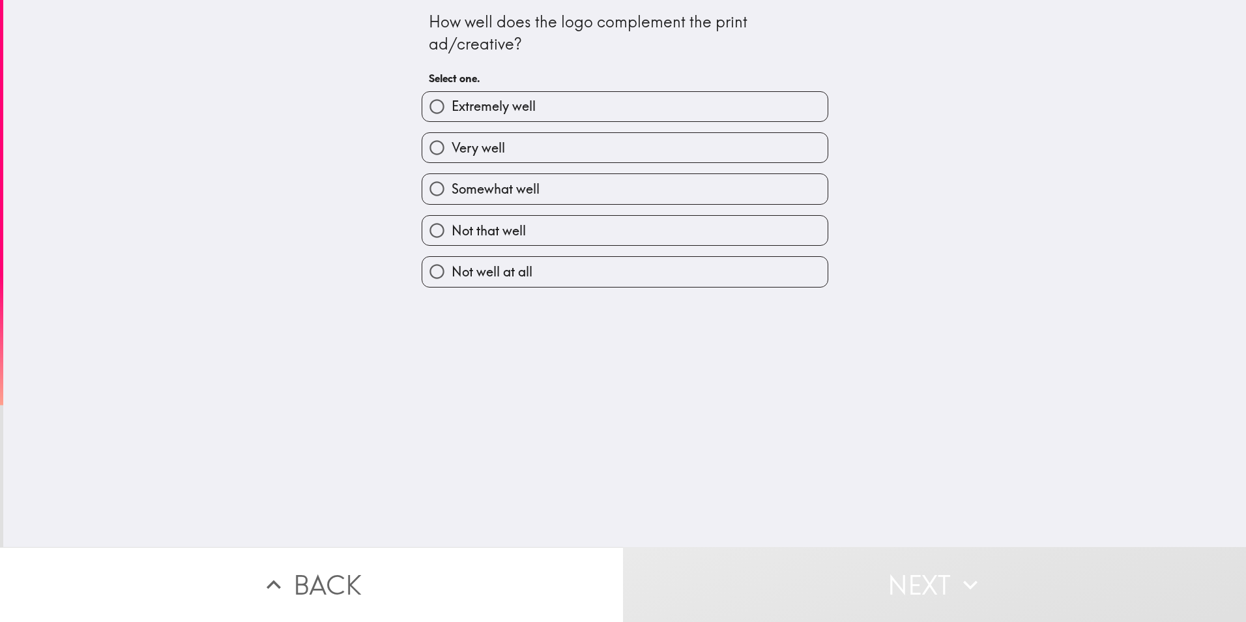
click at [527, 121] on label "Extremely well" at bounding box center [624, 106] width 405 height 29
click at [452, 121] on input "Extremely well" at bounding box center [436, 106] width 29 height 29
radio input "true"
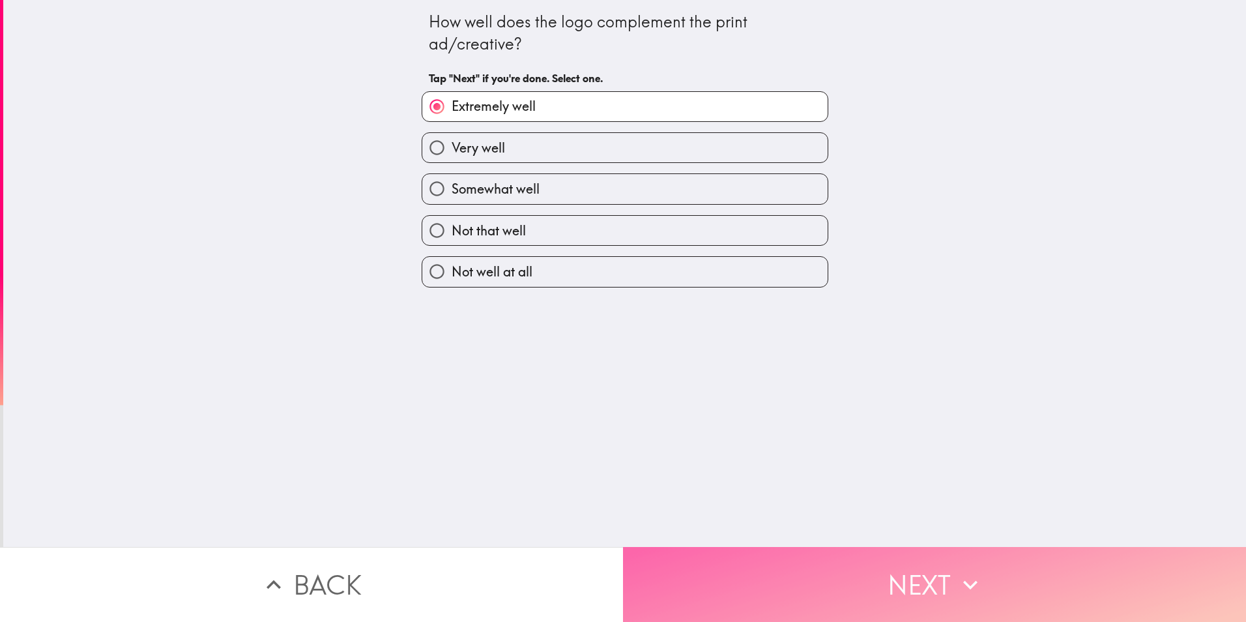
click at [902, 579] on button "Next" at bounding box center [934, 584] width 623 height 75
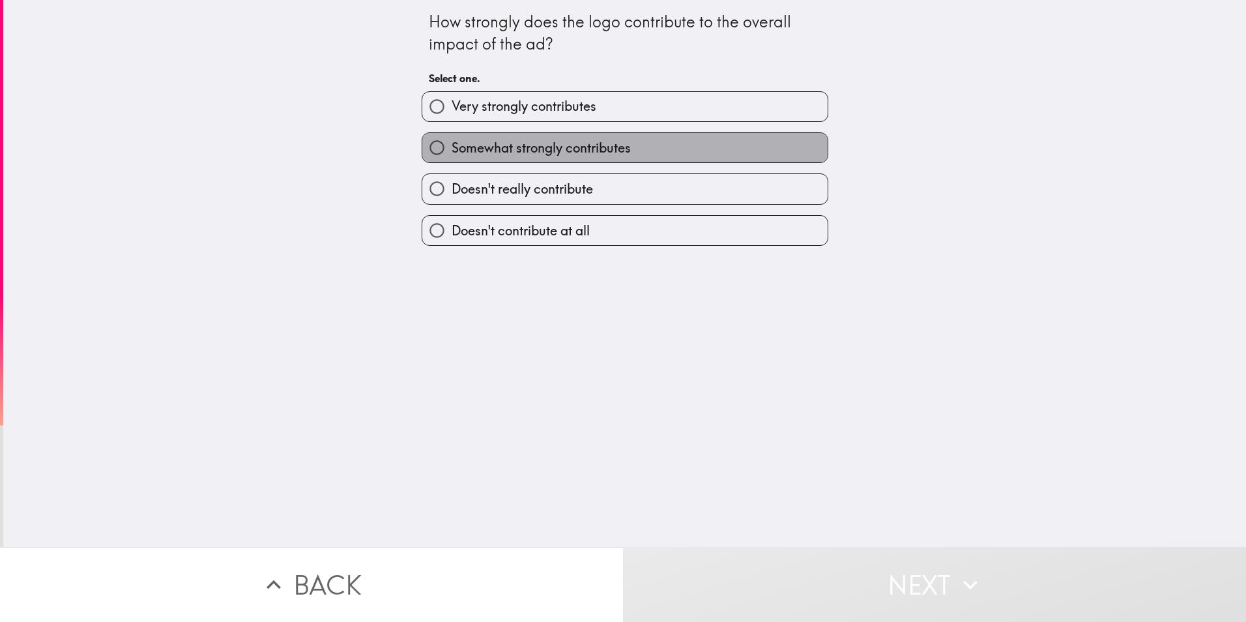
click at [528, 147] on label "Somewhat strongly contributes" at bounding box center [624, 147] width 405 height 29
click at [452, 147] on input "Somewhat strongly contributes" at bounding box center [436, 147] width 29 height 29
radio input "true"
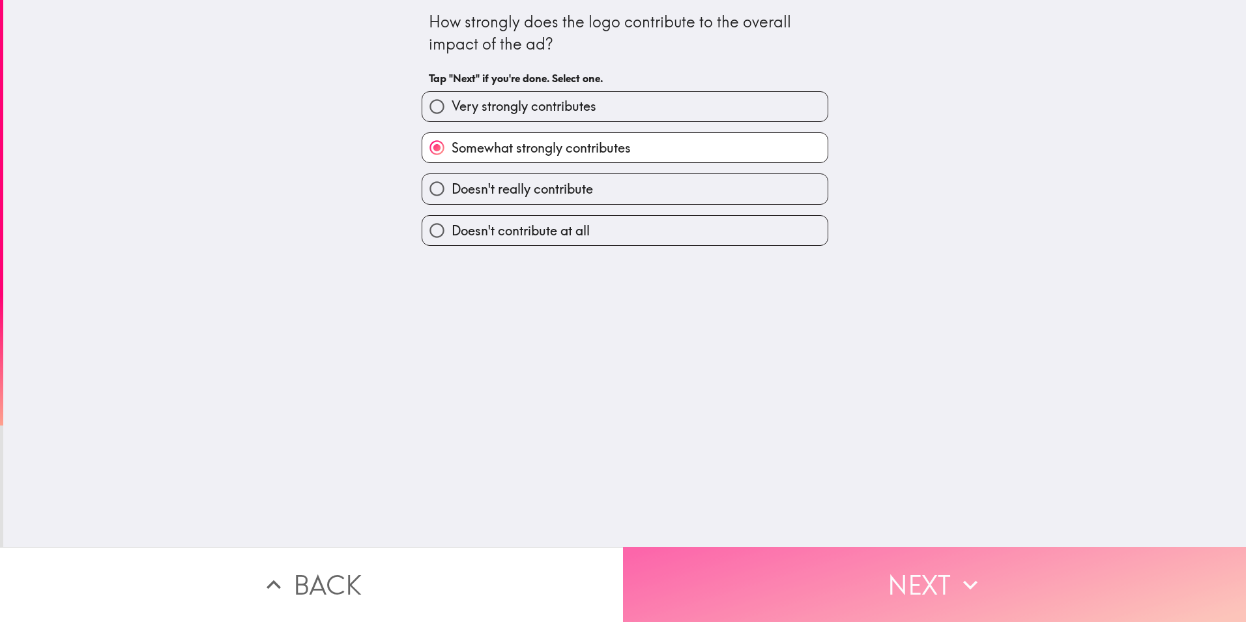
click at [892, 592] on button "Next" at bounding box center [934, 584] width 623 height 75
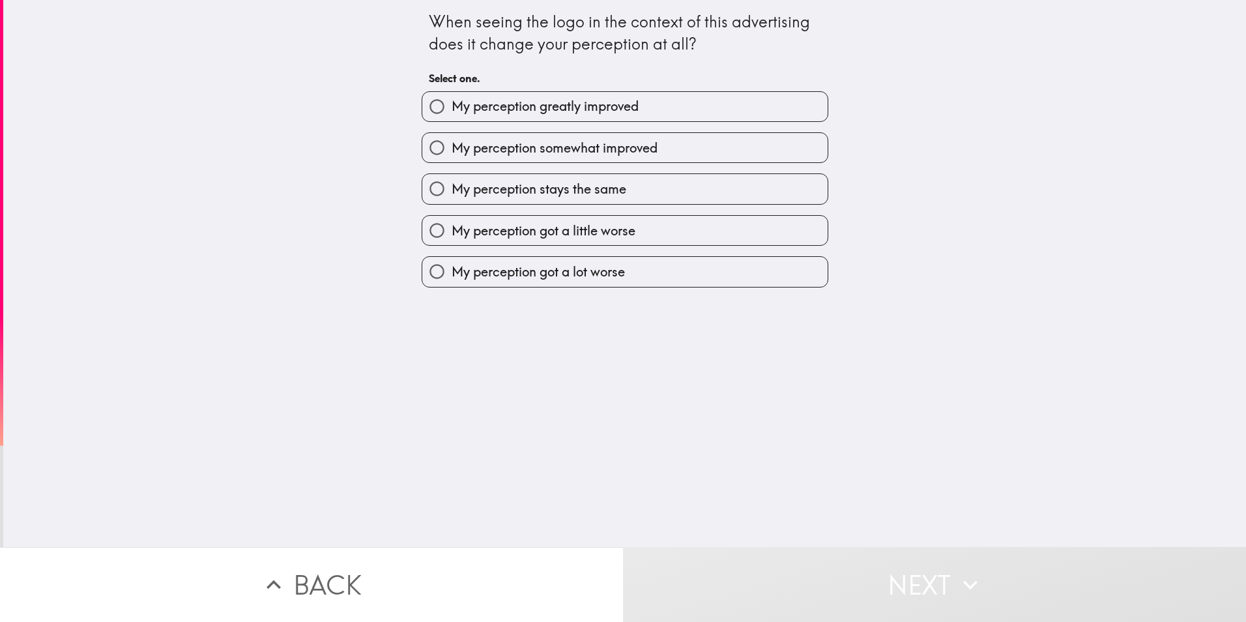
click at [609, 157] on span "My perception somewhat improved" at bounding box center [555, 148] width 206 height 18
click at [452, 159] on input "My perception somewhat improved" at bounding box center [436, 147] width 29 height 29
radio input "true"
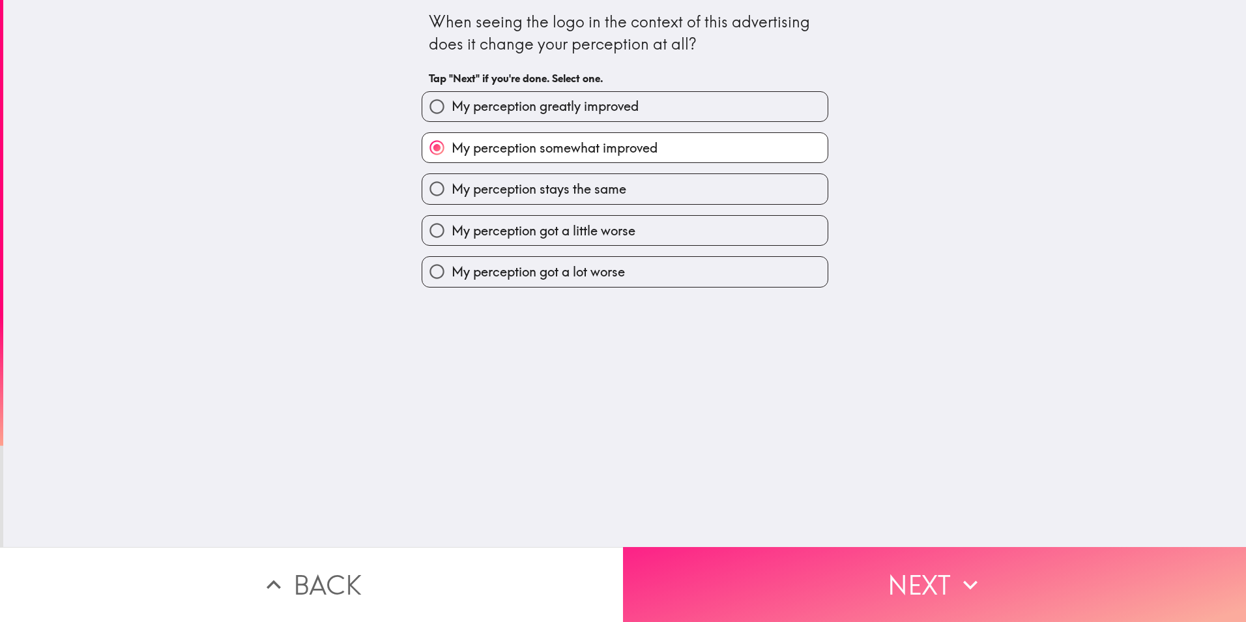
click at [867, 580] on button "Next" at bounding box center [934, 584] width 623 height 75
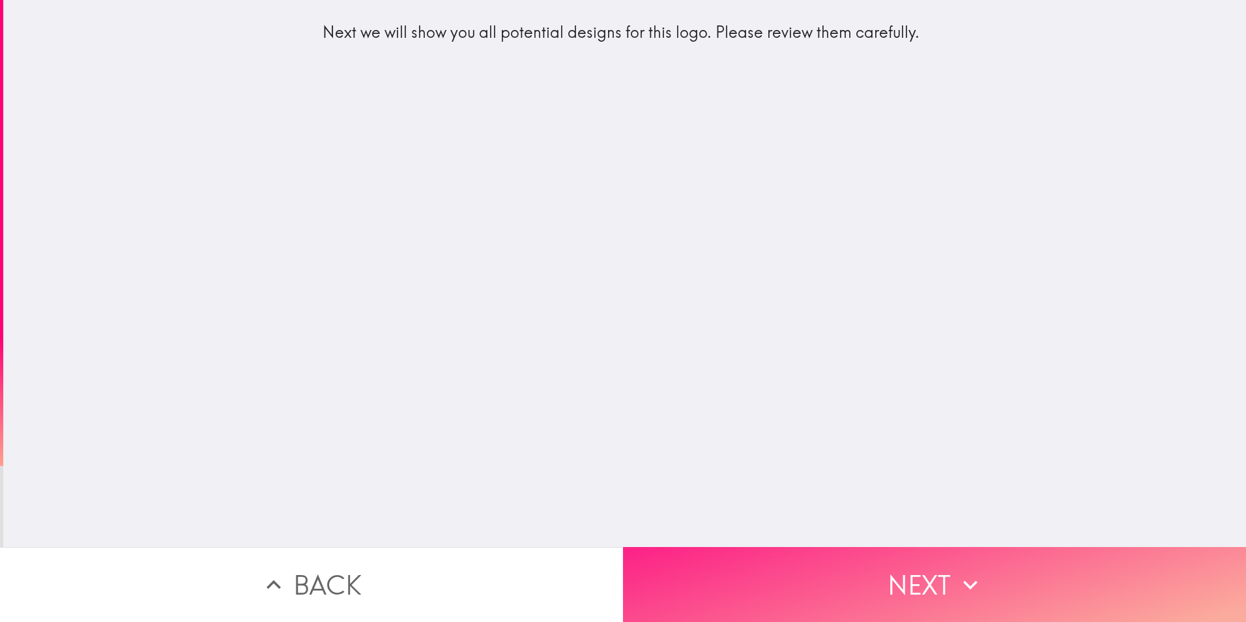
click at [867, 580] on button "Next" at bounding box center [934, 584] width 623 height 75
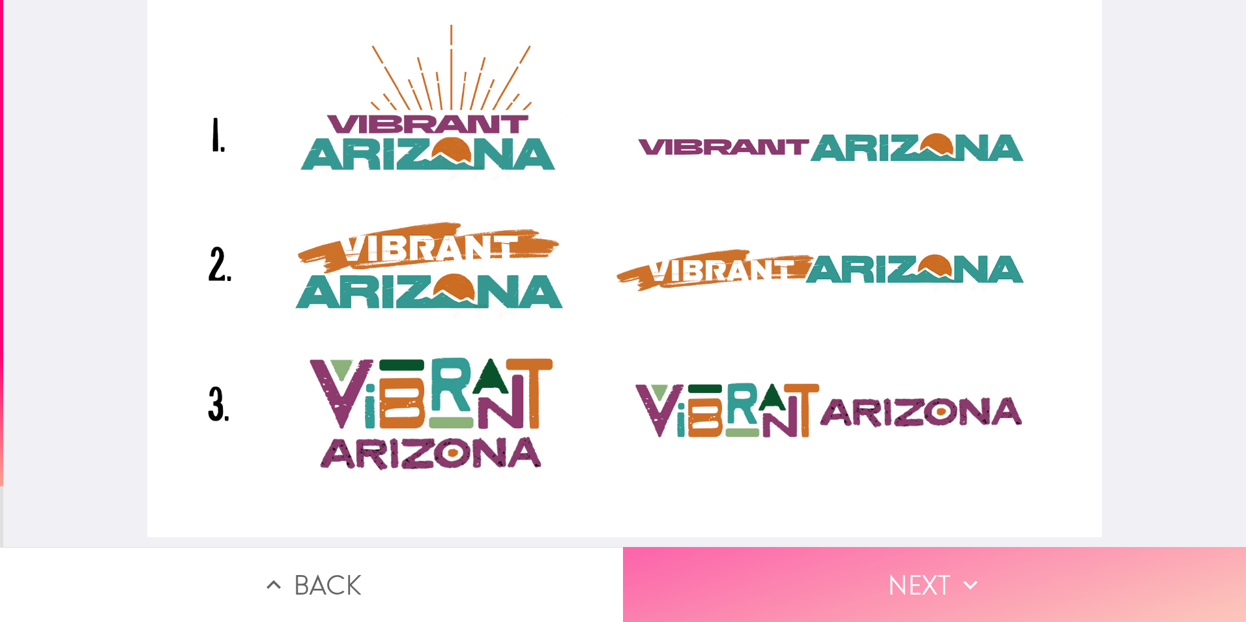
click at [867, 583] on button "Next" at bounding box center [934, 584] width 623 height 75
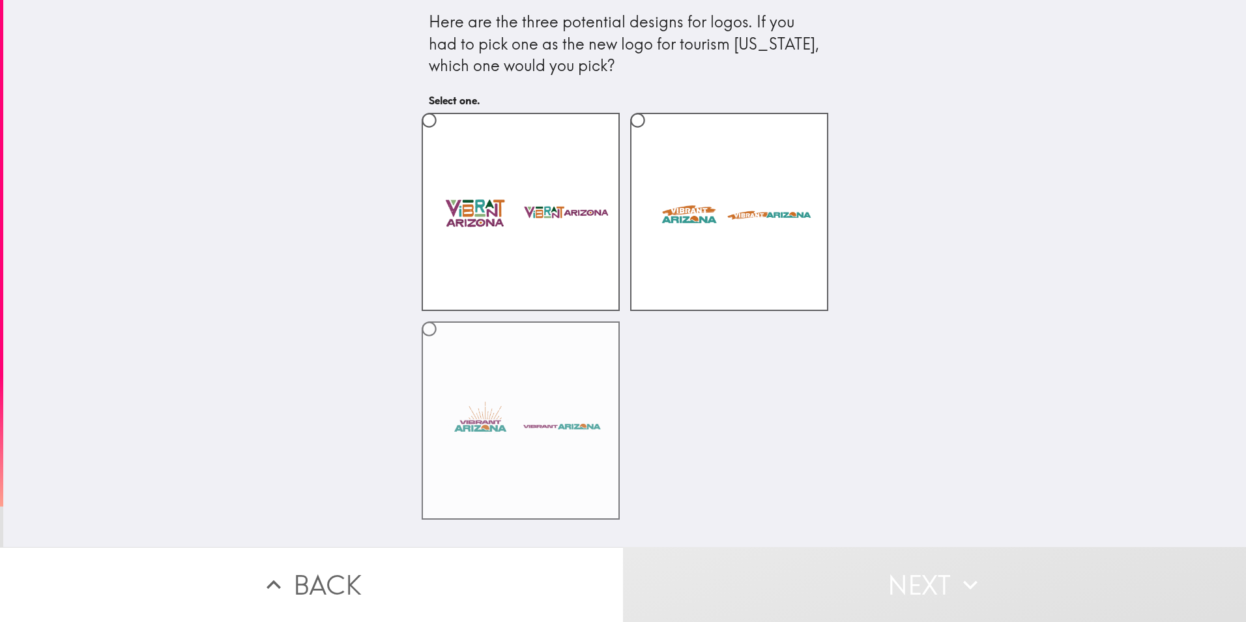
click at [525, 446] on label at bounding box center [521, 420] width 198 height 198
click at [444, 343] on input "radio" at bounding box center [428, 328] width 29 height 29
radio input "true"
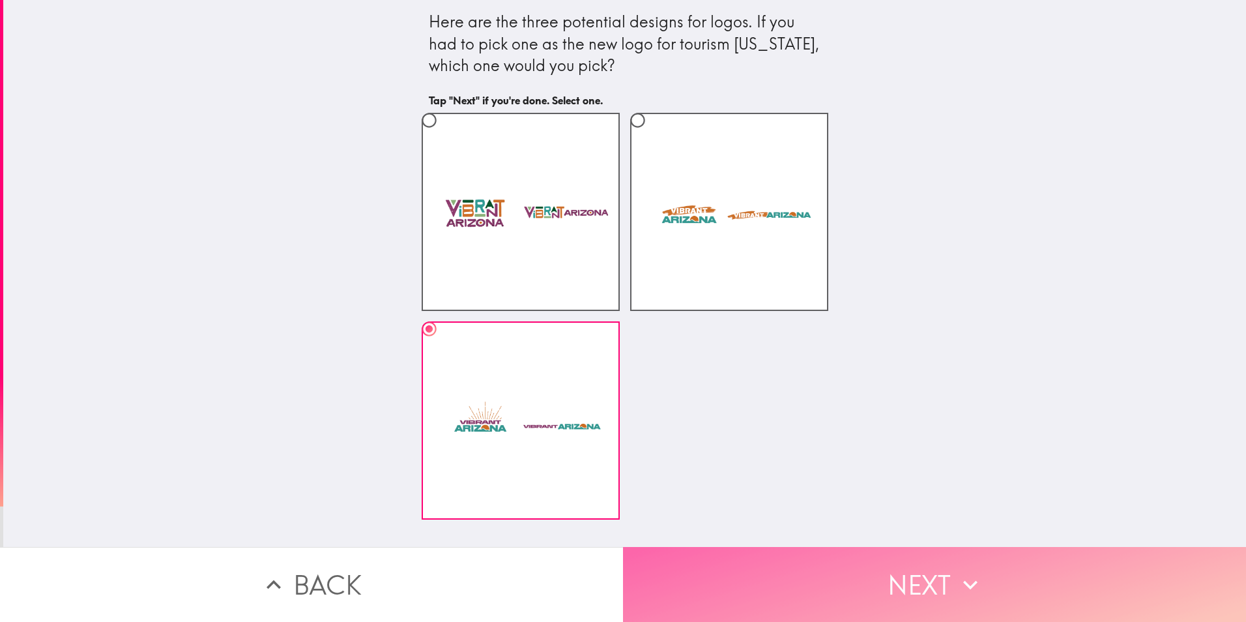
click at [842, 566] on button "Next" at bounding box center [934, 584] width 623 height 75
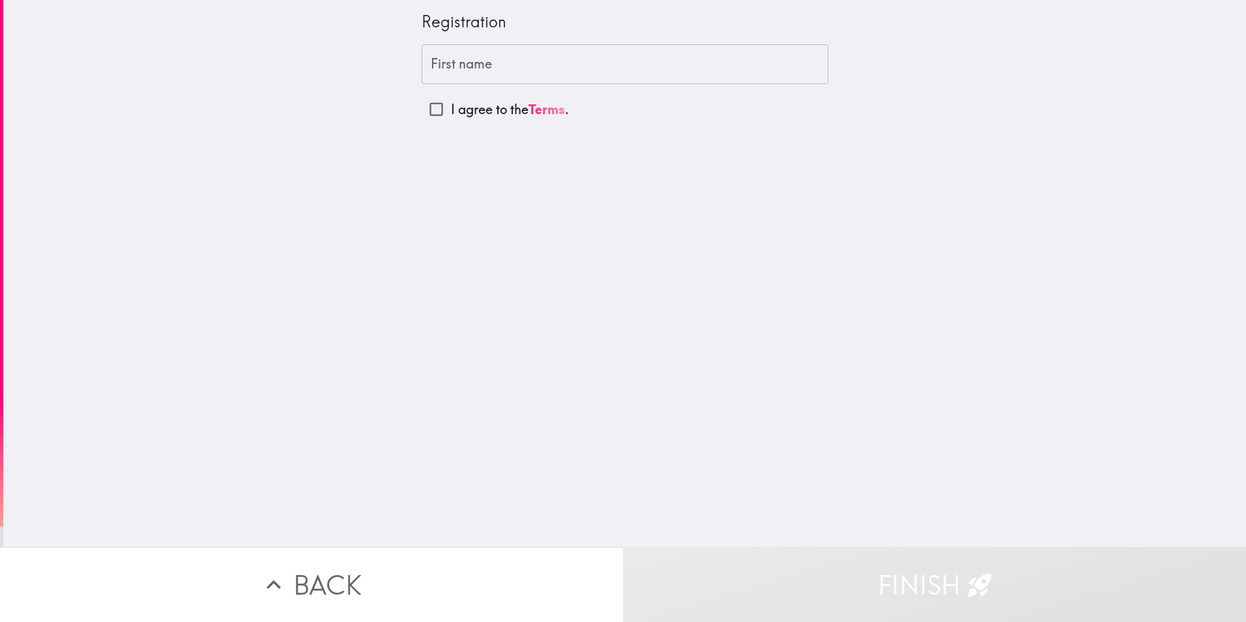
click at [485, 109] on p "I agree to the Terms ." at bounding box center [510, 109] width 118 height 18
click at [451, 109] on input "I agree to the Terms ." at bounding box center [436, 108] width 29 height 29
checkbox input "true"
click at [459, 63] on input "First name" at bounding box center [625, 64] width 407 height 40
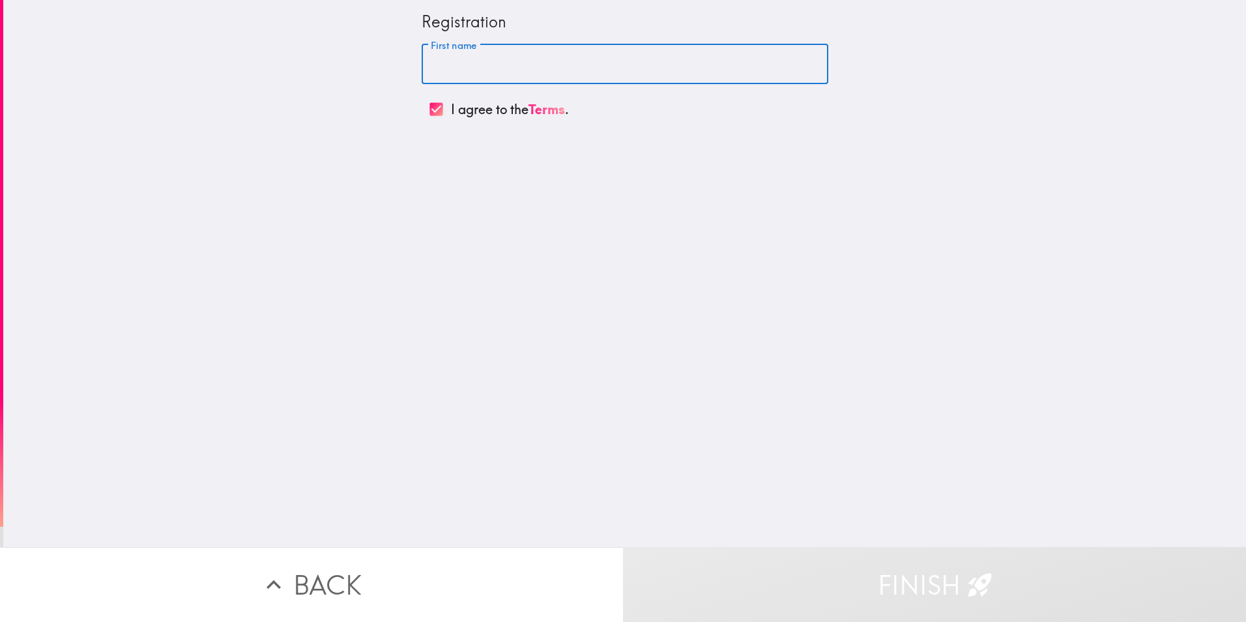
type input "Nat"
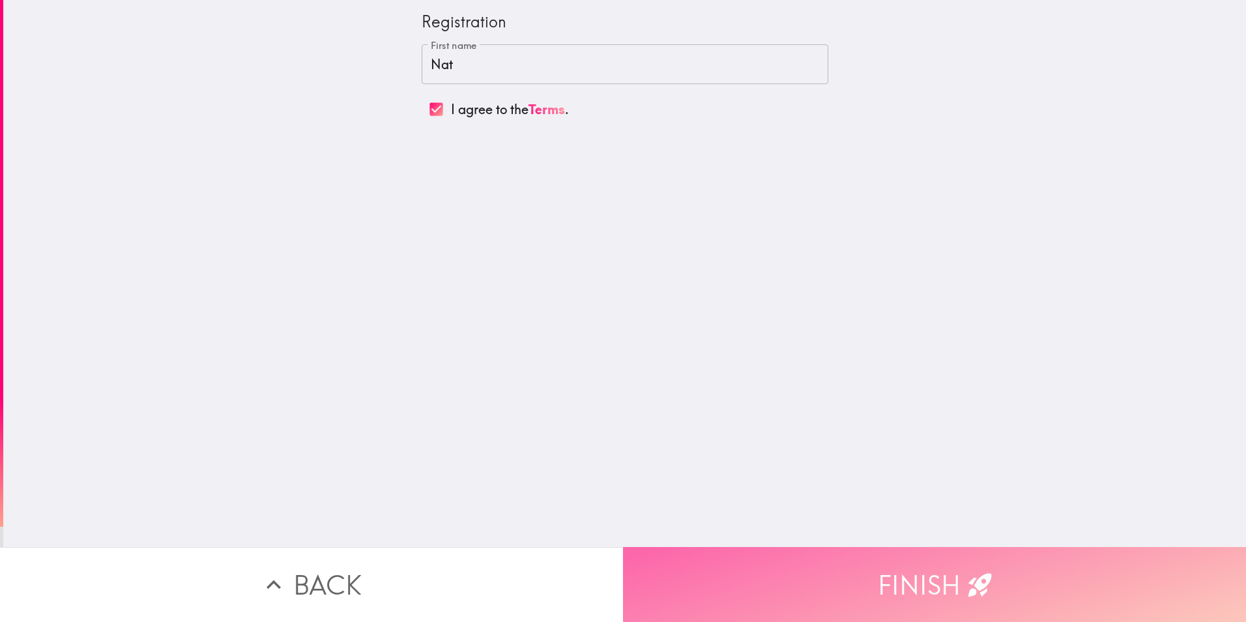
click at [885, 573] on button "Finish" at bounding box center [934, 584] width 623 height 75
